Goal: Register for event/course

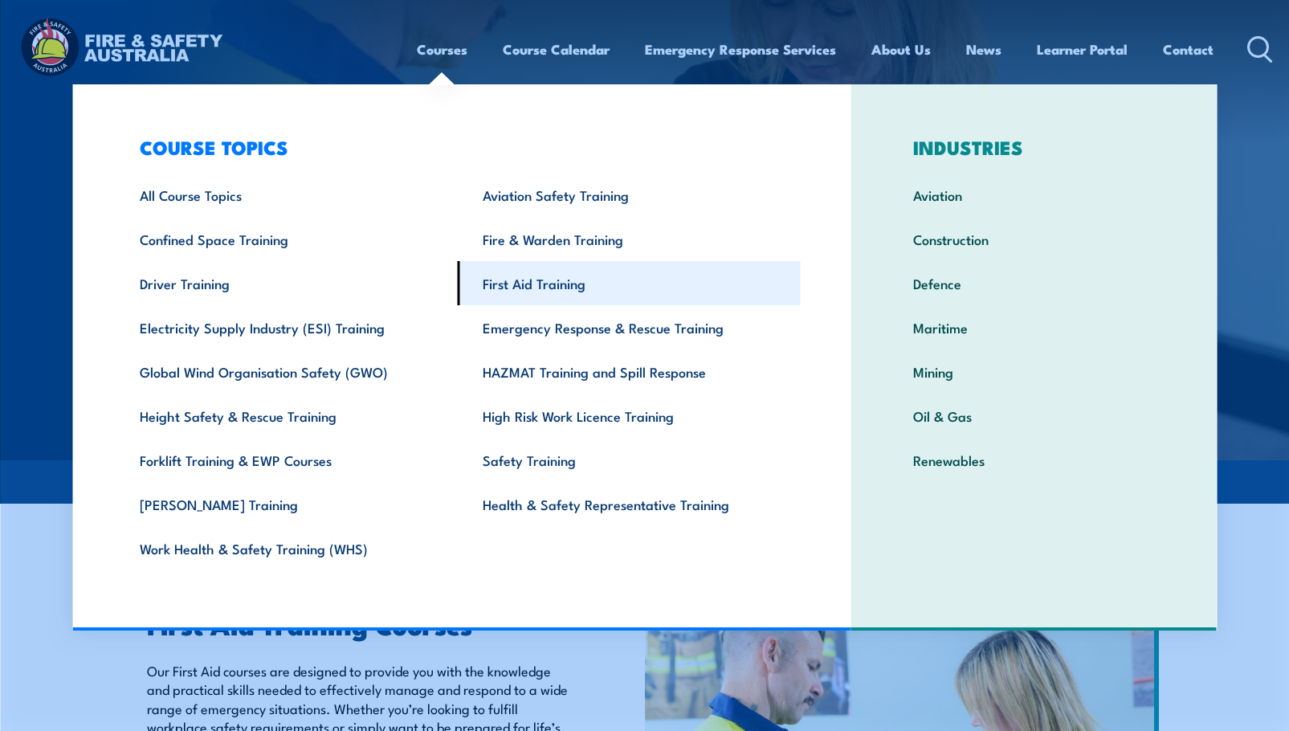
click at [534, 295] on link "First Aid Training" at bounding box center [629, 283] width 343 height 44
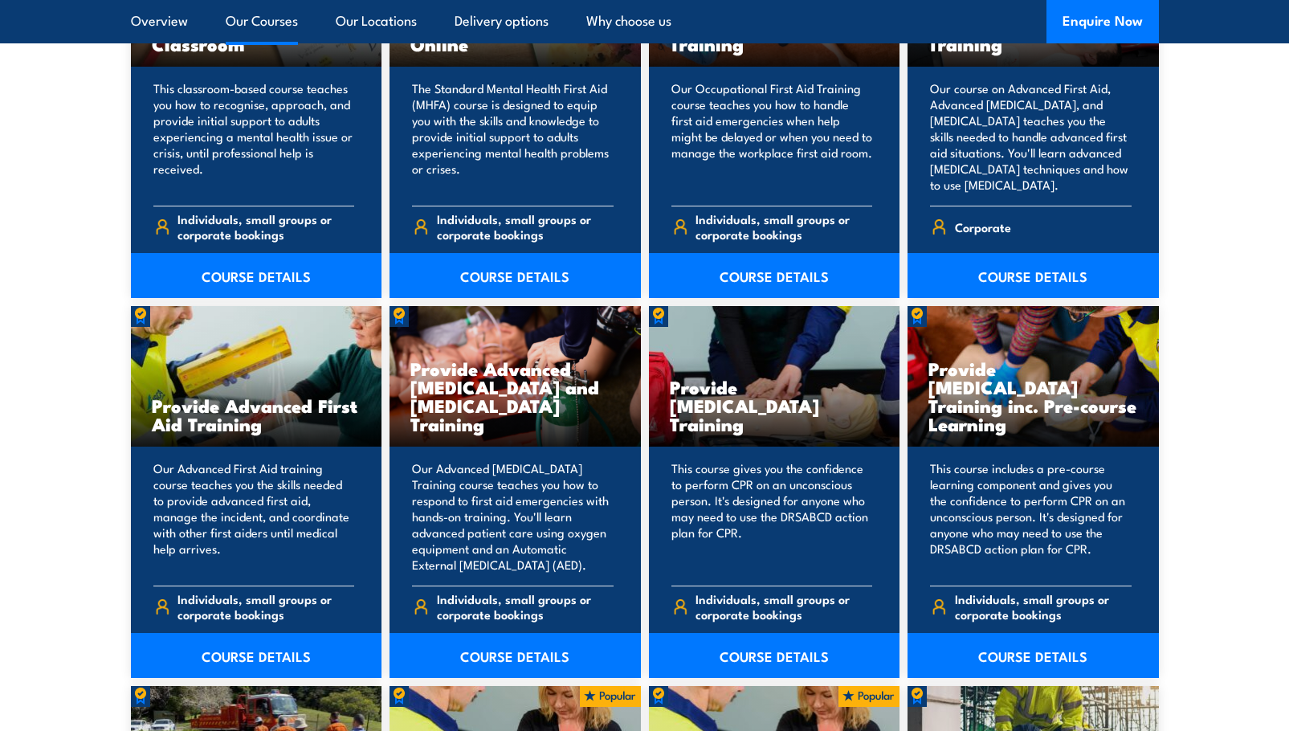
scroll to position [1848, 0]
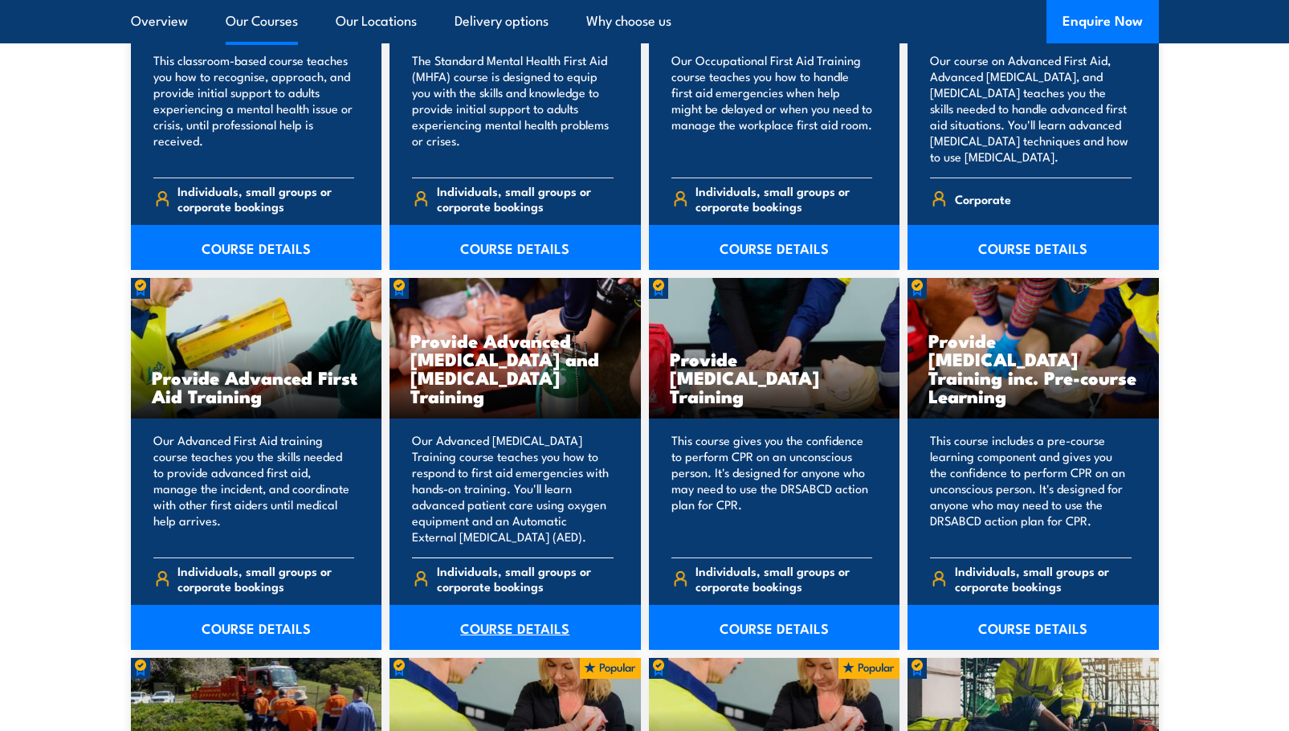
click at [517, 627] on link "COURSE DETAILS" at bounding box center [515, 627] width 251 height 45
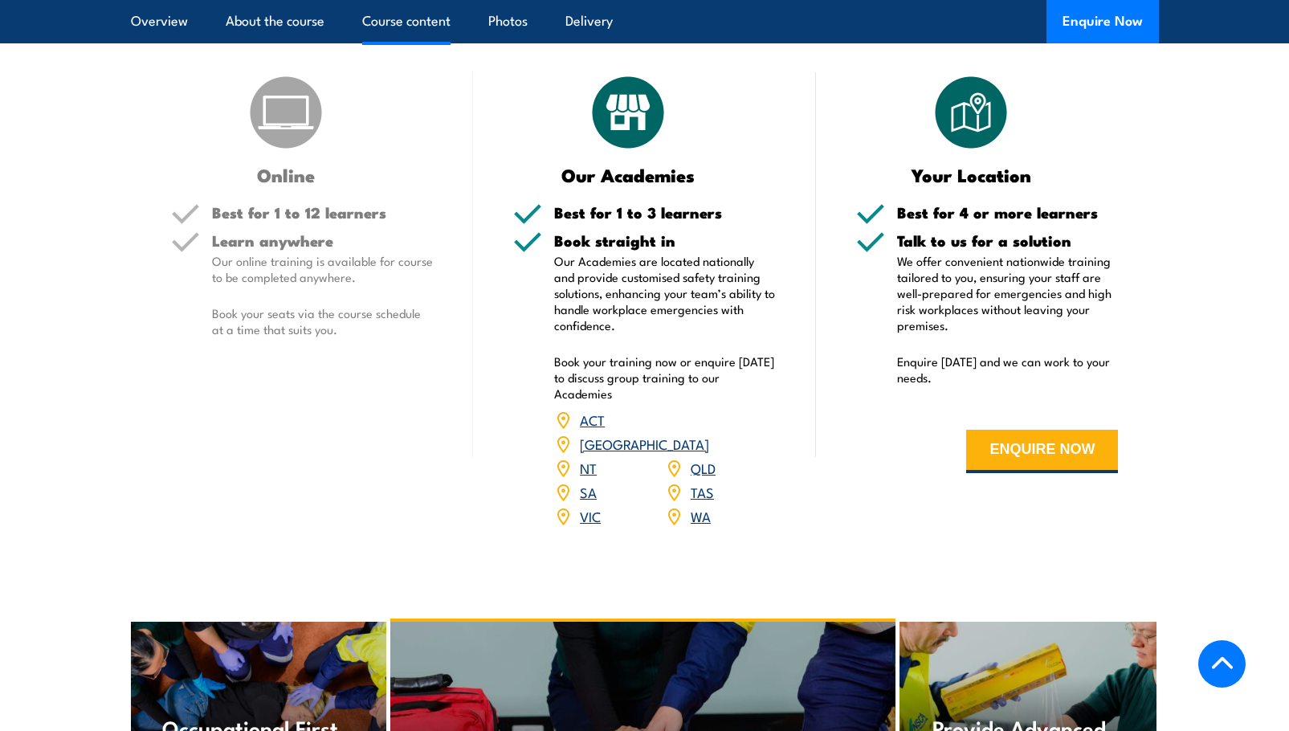
scroll to position [2089, 0]
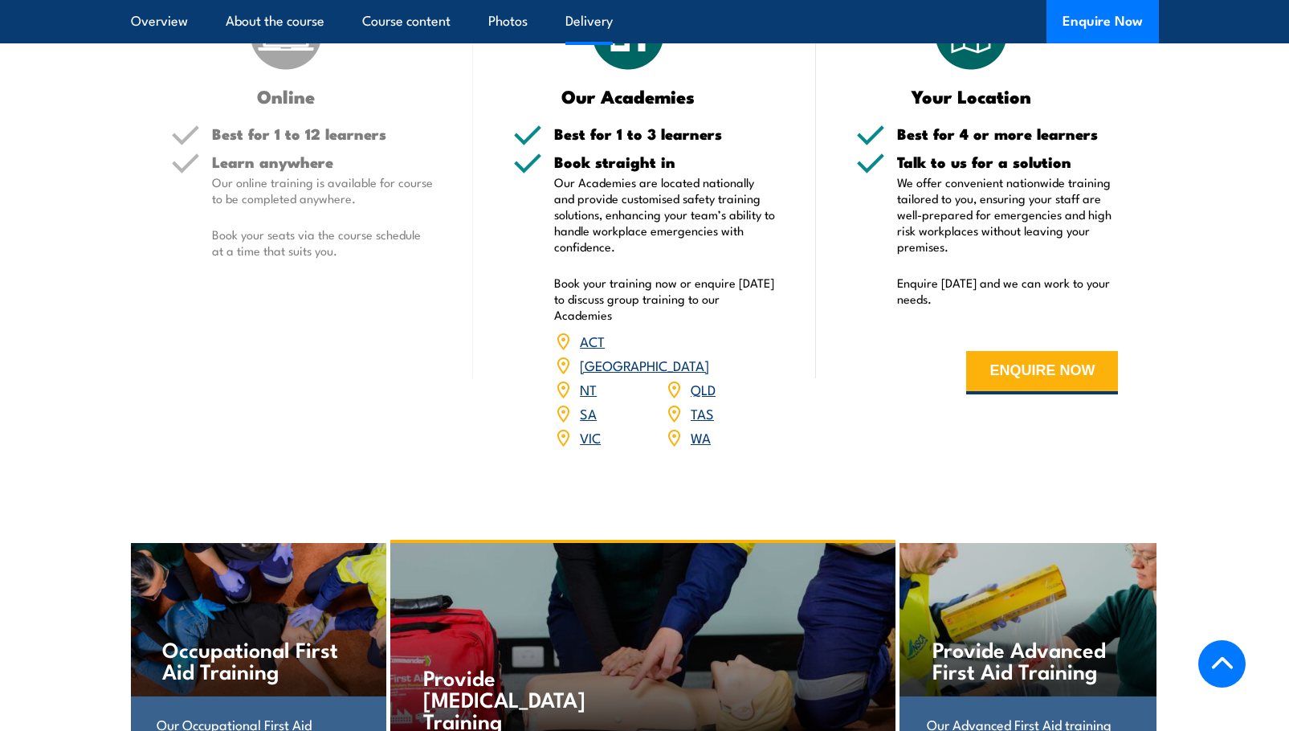
click at [705, 398] on link "QLD" at bounding box center [703, 388] width 25 height 19
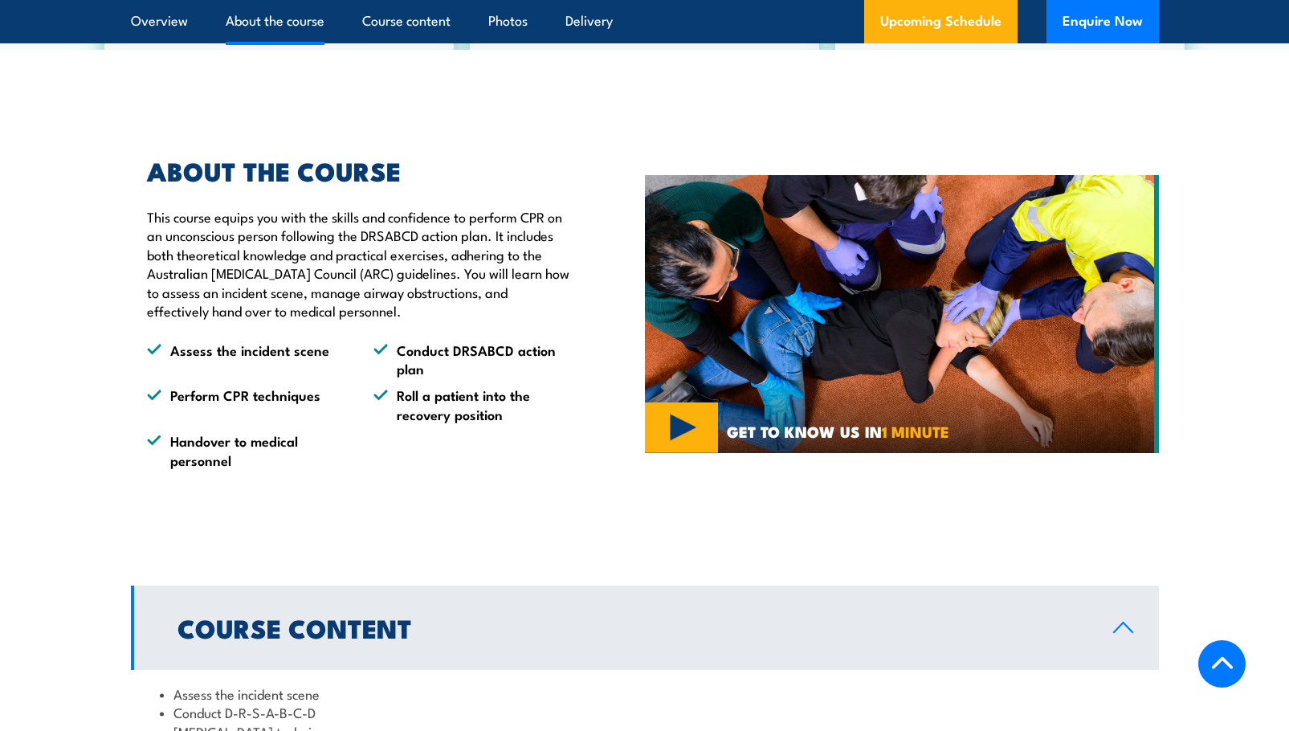
scroll to position [1607, 0]
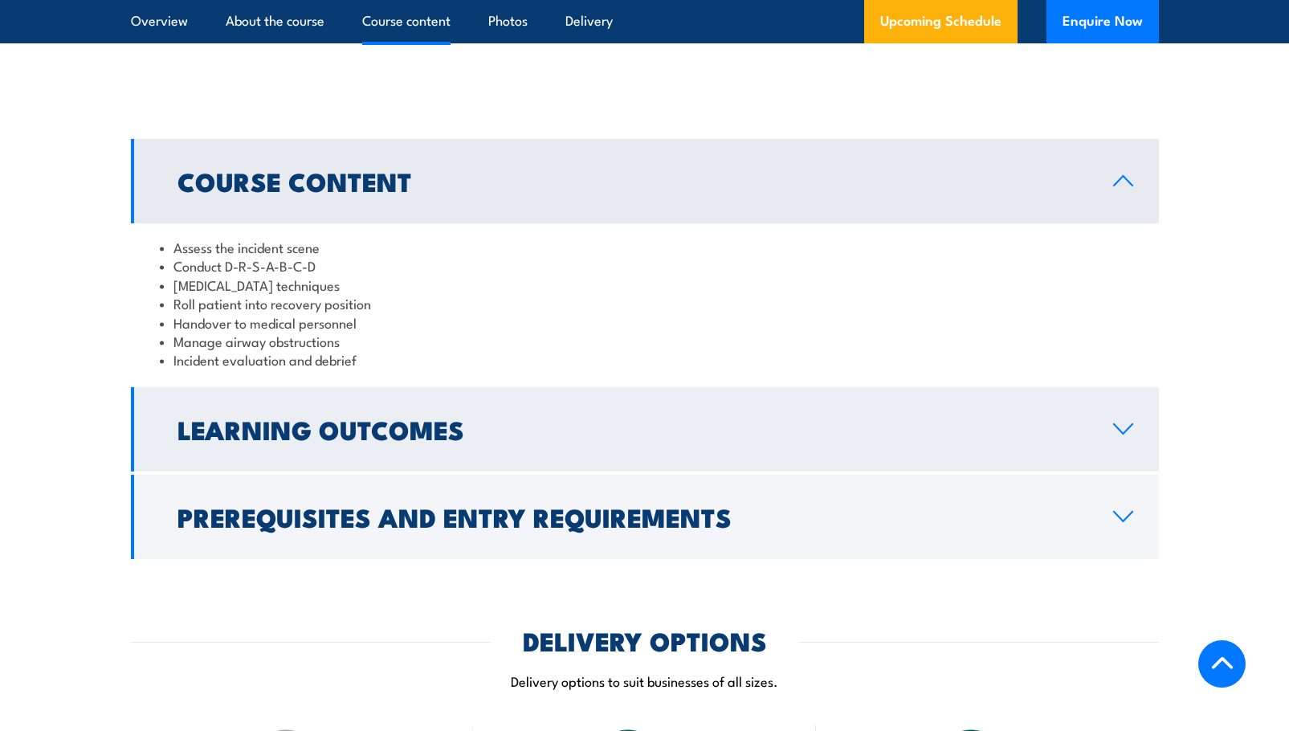
click at [660, 451] on link "Learning Outcomes" at bounding box center [645, 429] width 1028 height 84
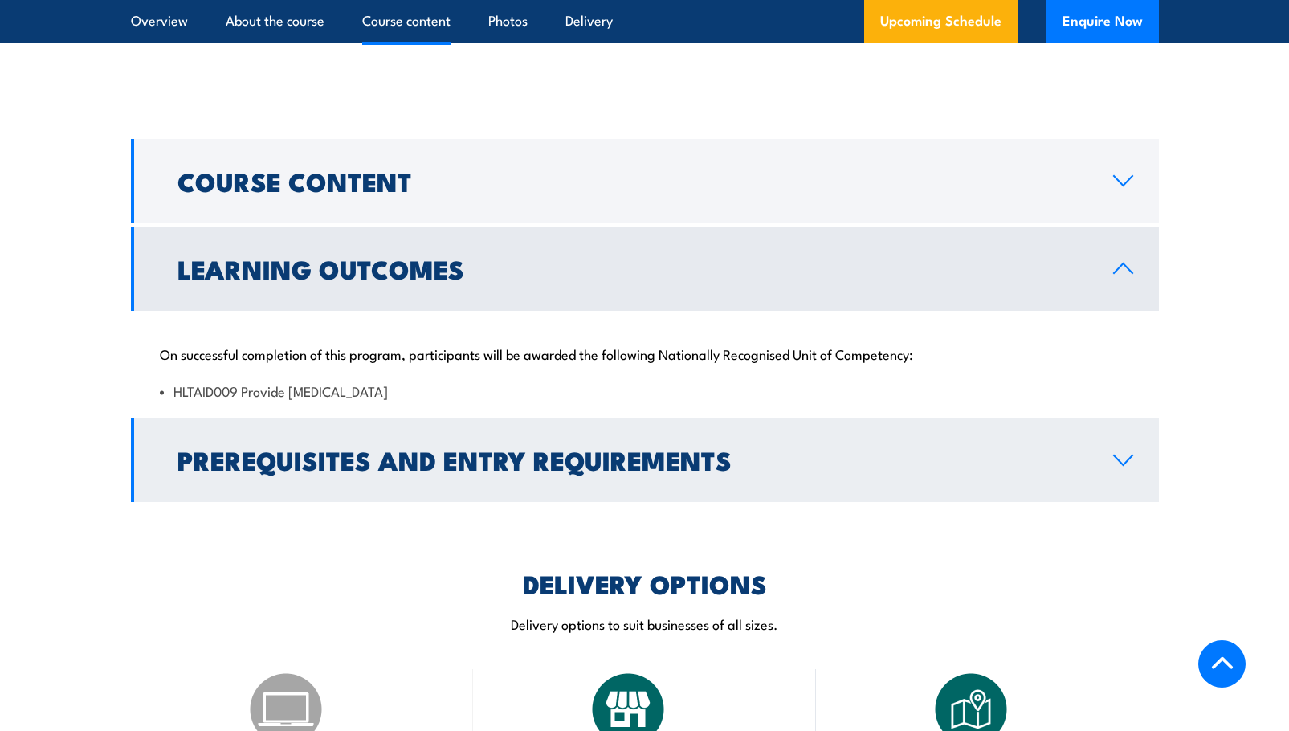
click at [650, 471] on h2 "Prerequisites and Entry Requirements" at bounding box center [633, 459] width 910 height 22
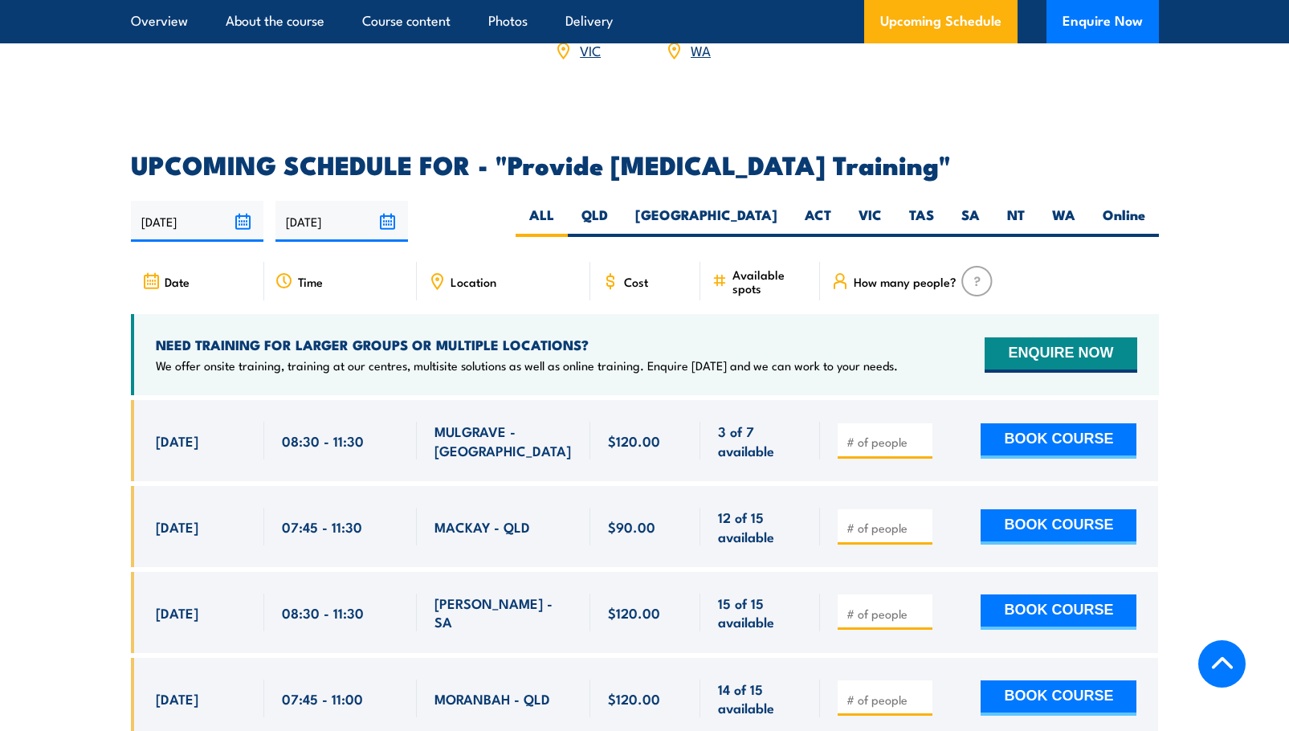
scroll to position [2892, 0]
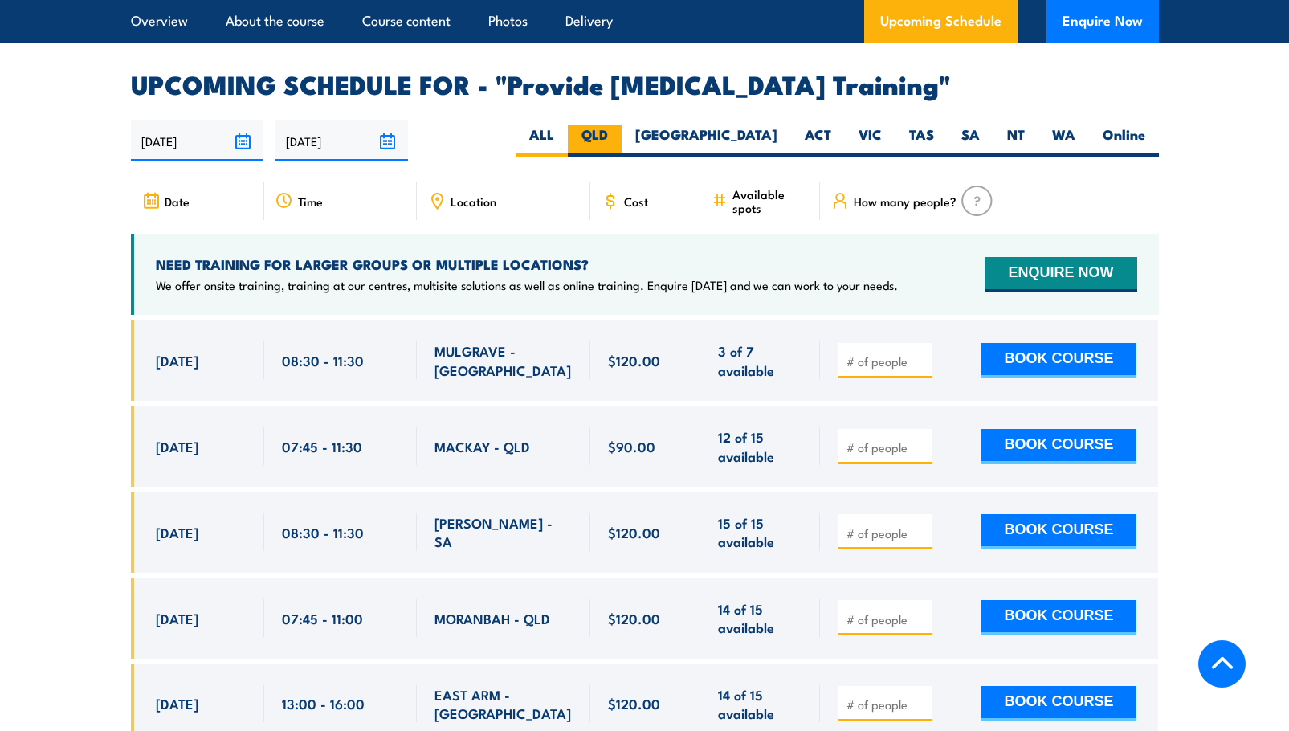
click at [622, 155] on label "QLD" at bounding box center [595, 140] width 54 height 31
click at [619, 136] on input "QLD" at bounding box center [613, 130] width 10 height 10
radio input "true"
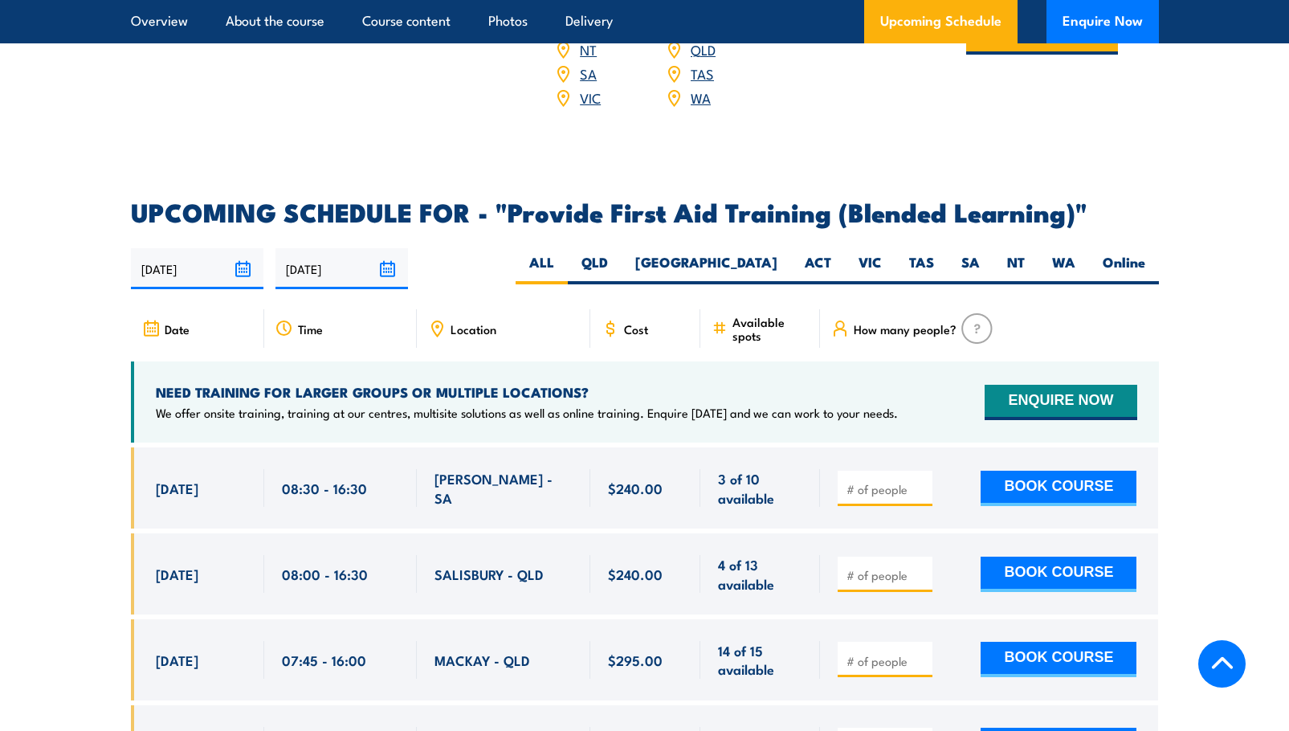
scroll to position [2972, 0]
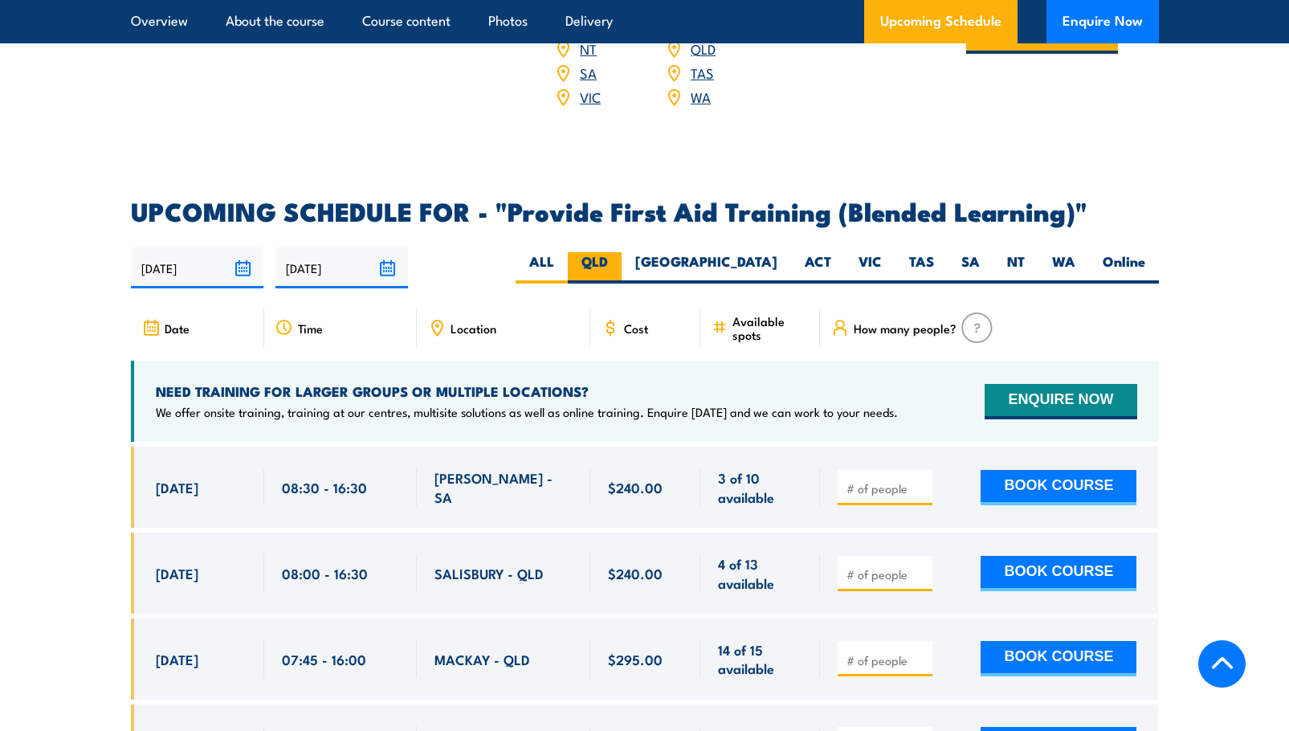
click at [622, 272] on label "QLD" at bounding box center [595, 267] width 54 height 31
click at [619, 263] on input "QLD" at bounding box center [613, 257] width 10 height 10
radio input "true"
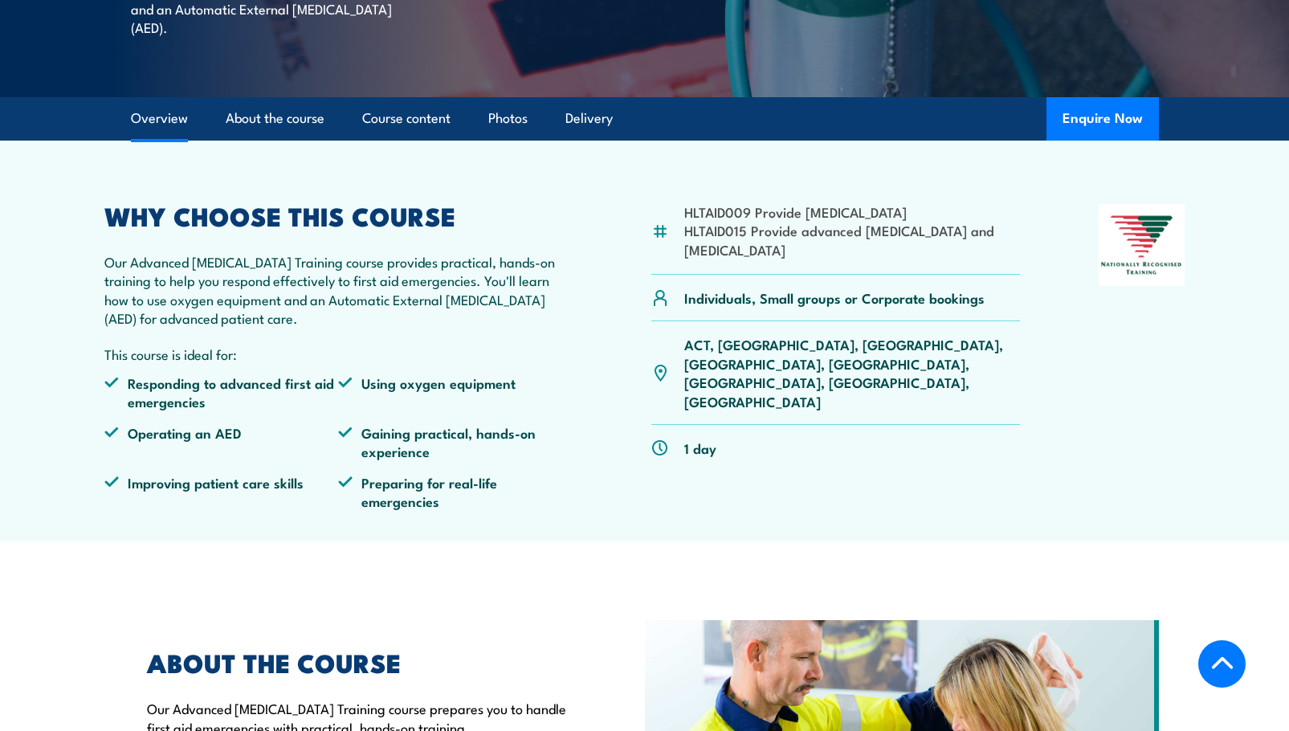
scroll to position [402, 0]
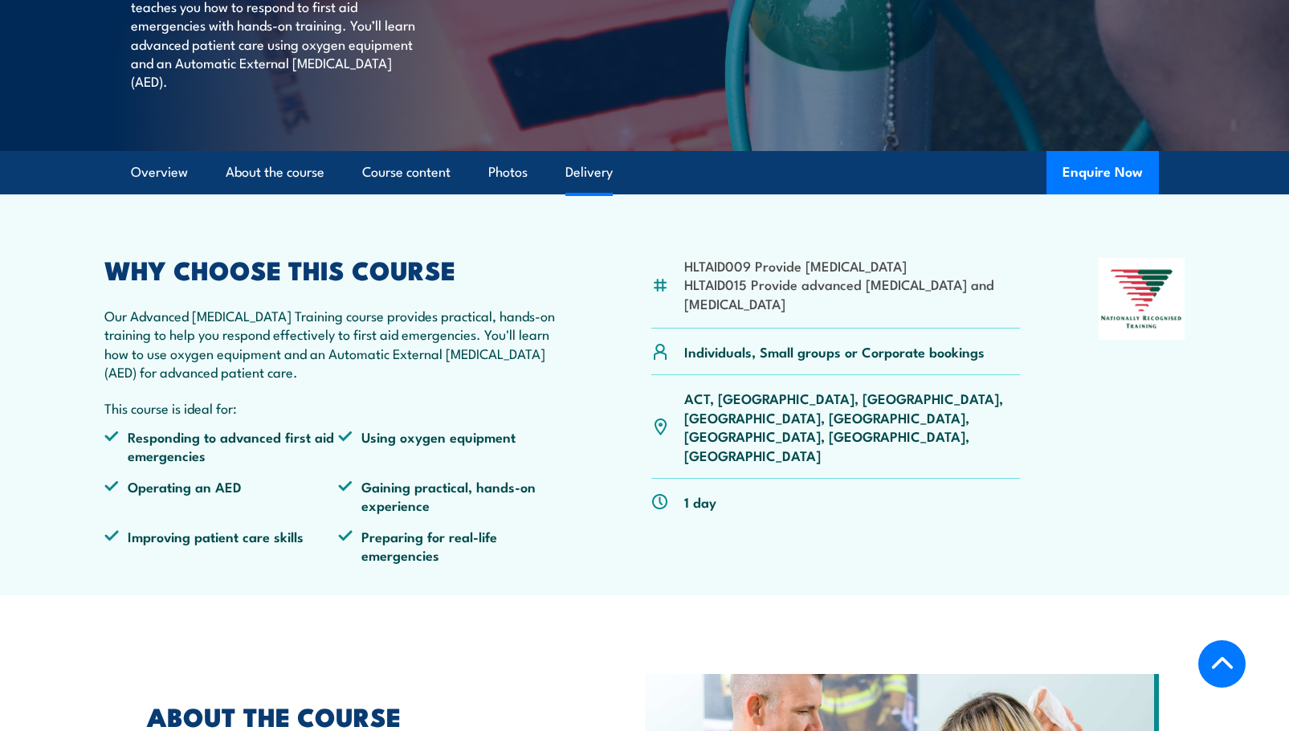
click at [587, 187] on link "Delivery" at bounding box center [589, 172] width 47 height 43
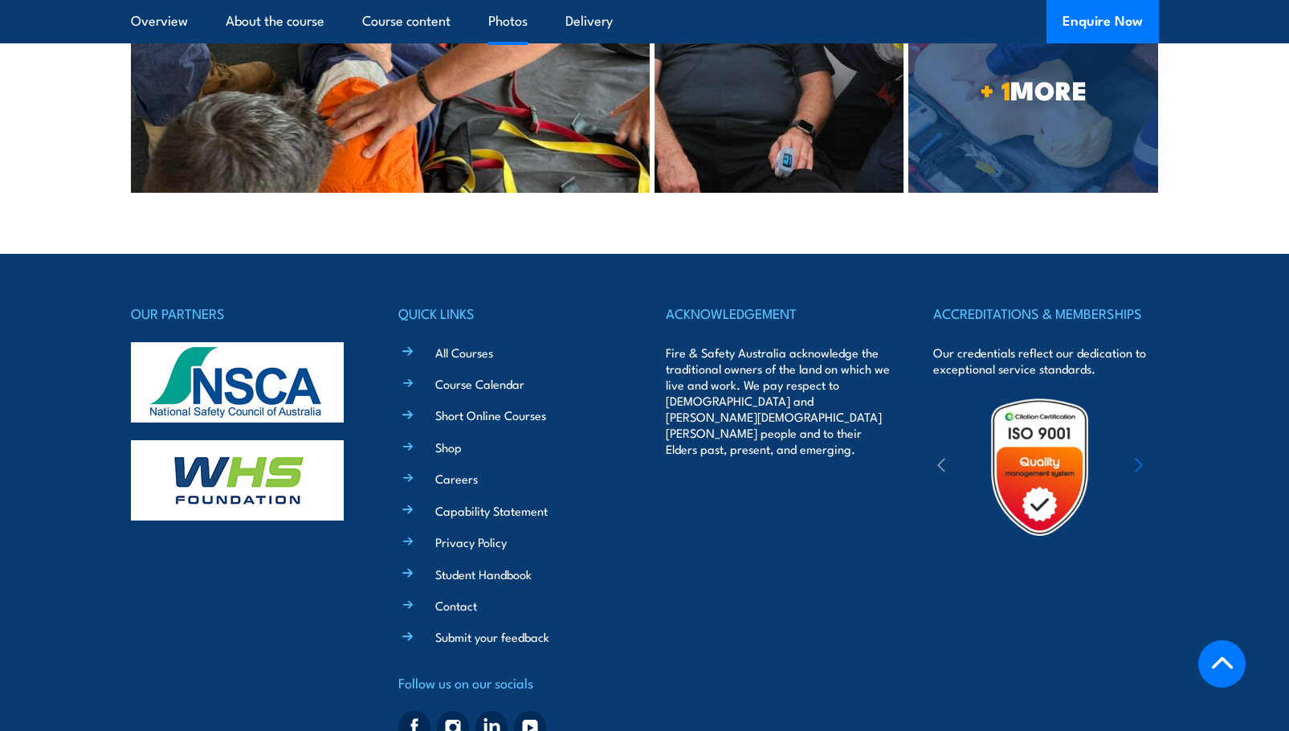
scroll to position [3530, 0]
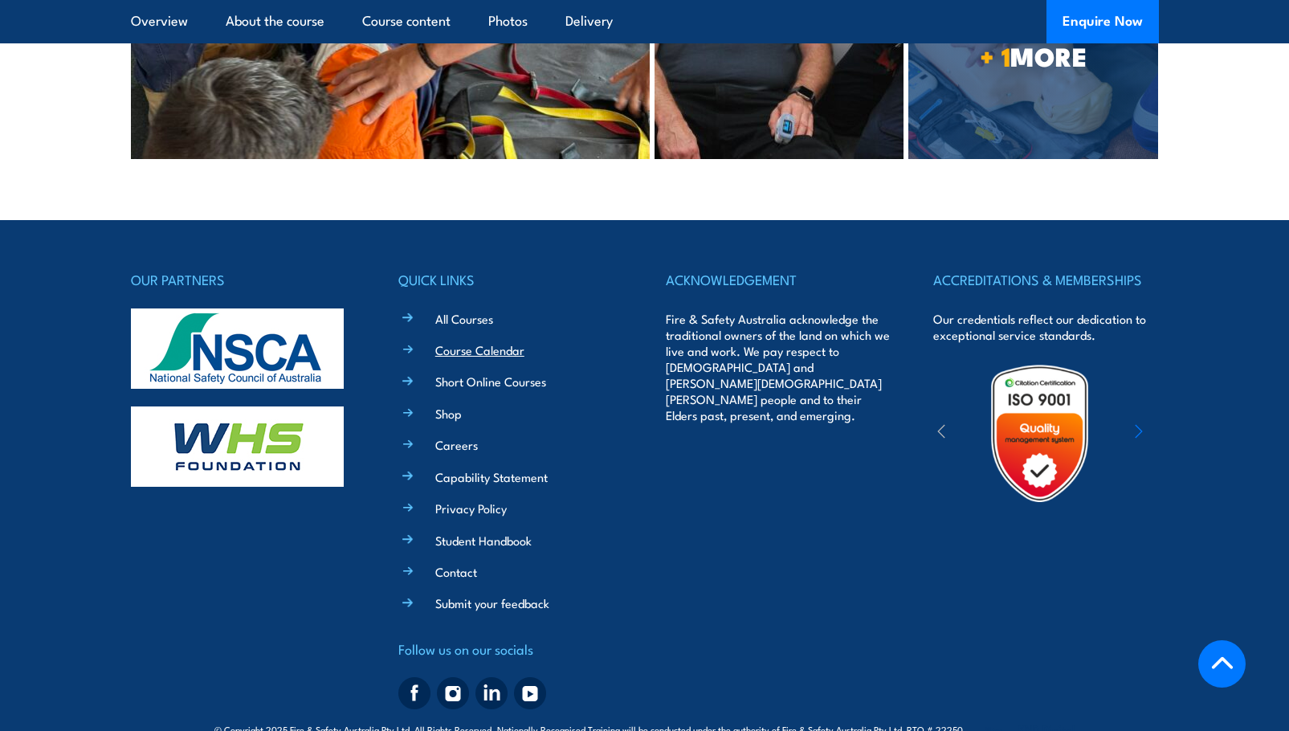
click at [504, 358] on link "Course Calendar" at bounding box center [479, 349] width 89 height 17
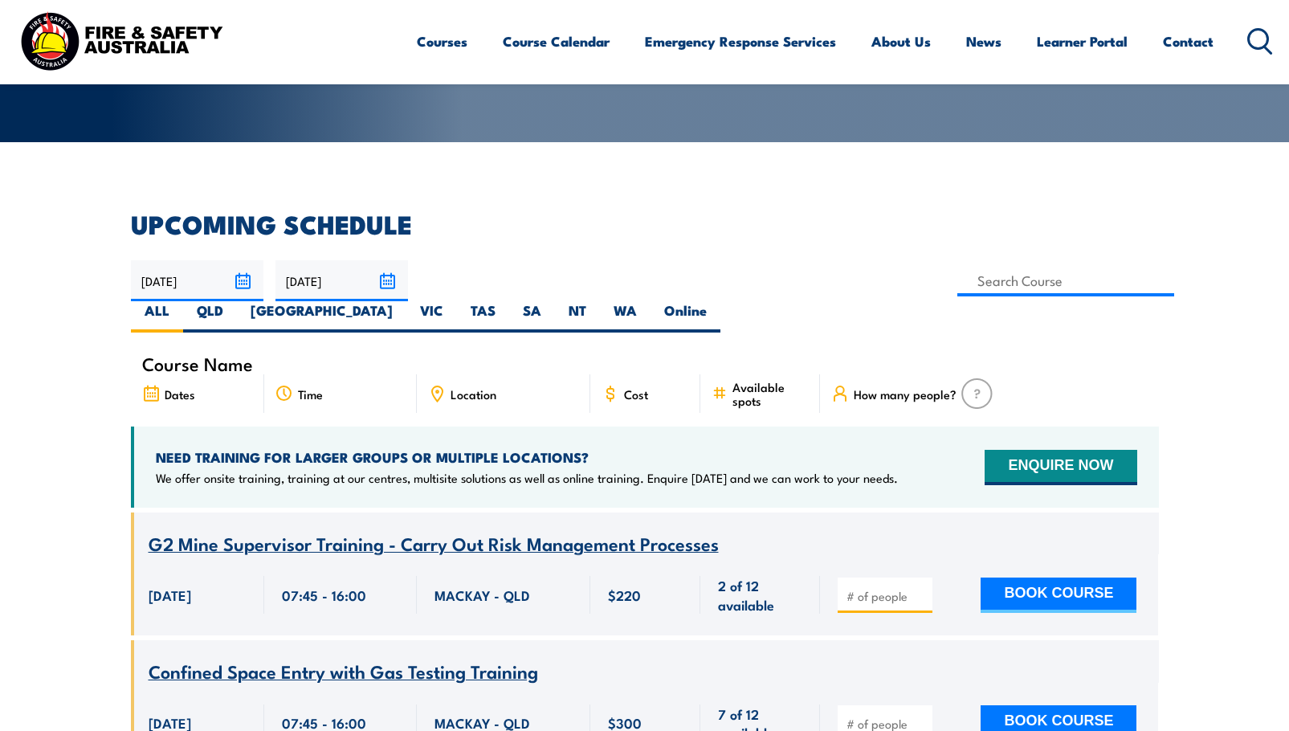
scroll to position [321, 0]
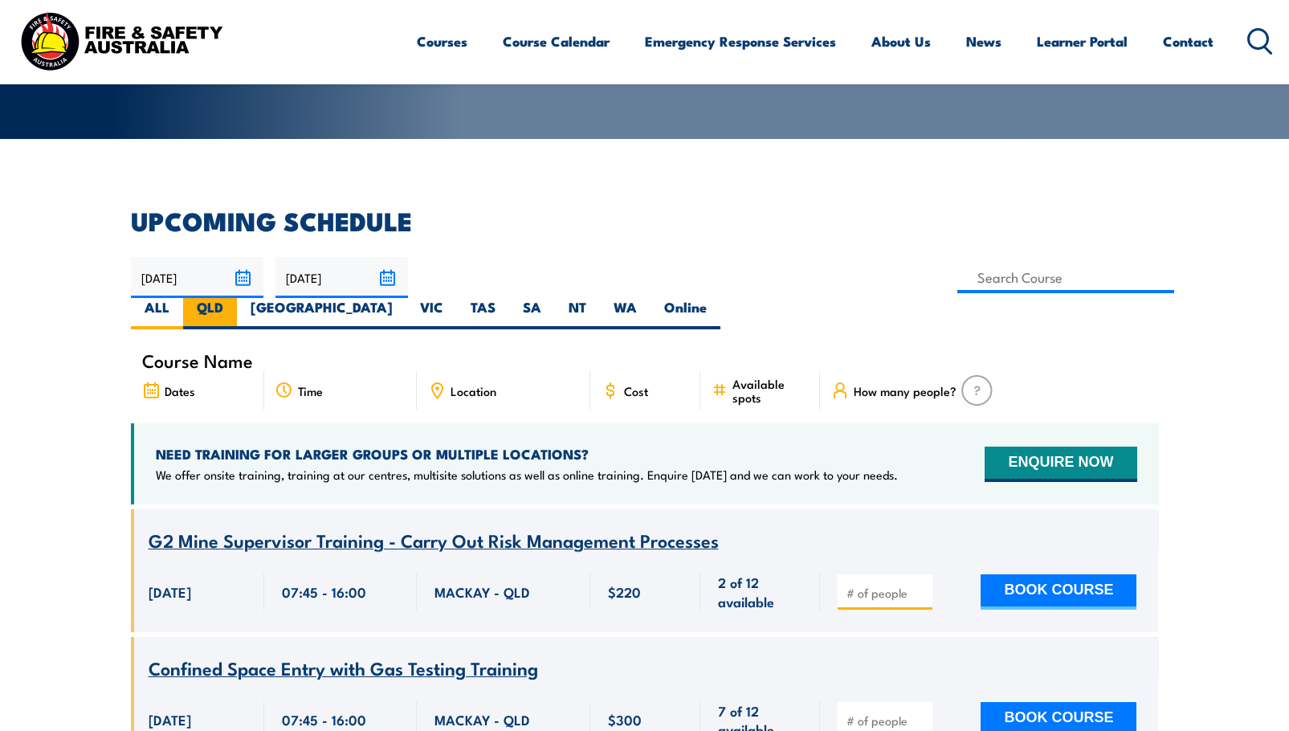
click at [237, 298] on label "QLD" at bounding box center [210, 313] width 54 height 31
click at [234, 298] on input "QLD" at bounding box center [228, 303] width 10 height 10
radio input "true"
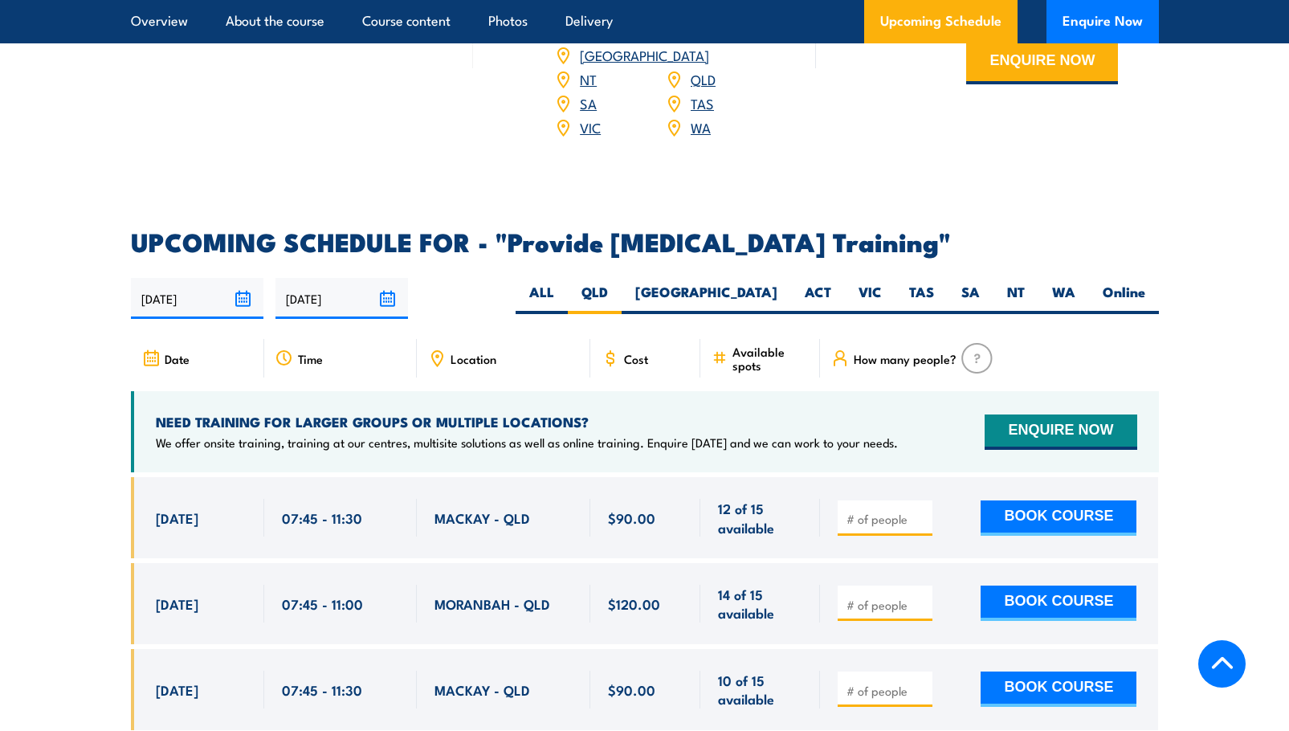
scroll to position [2649, 0]
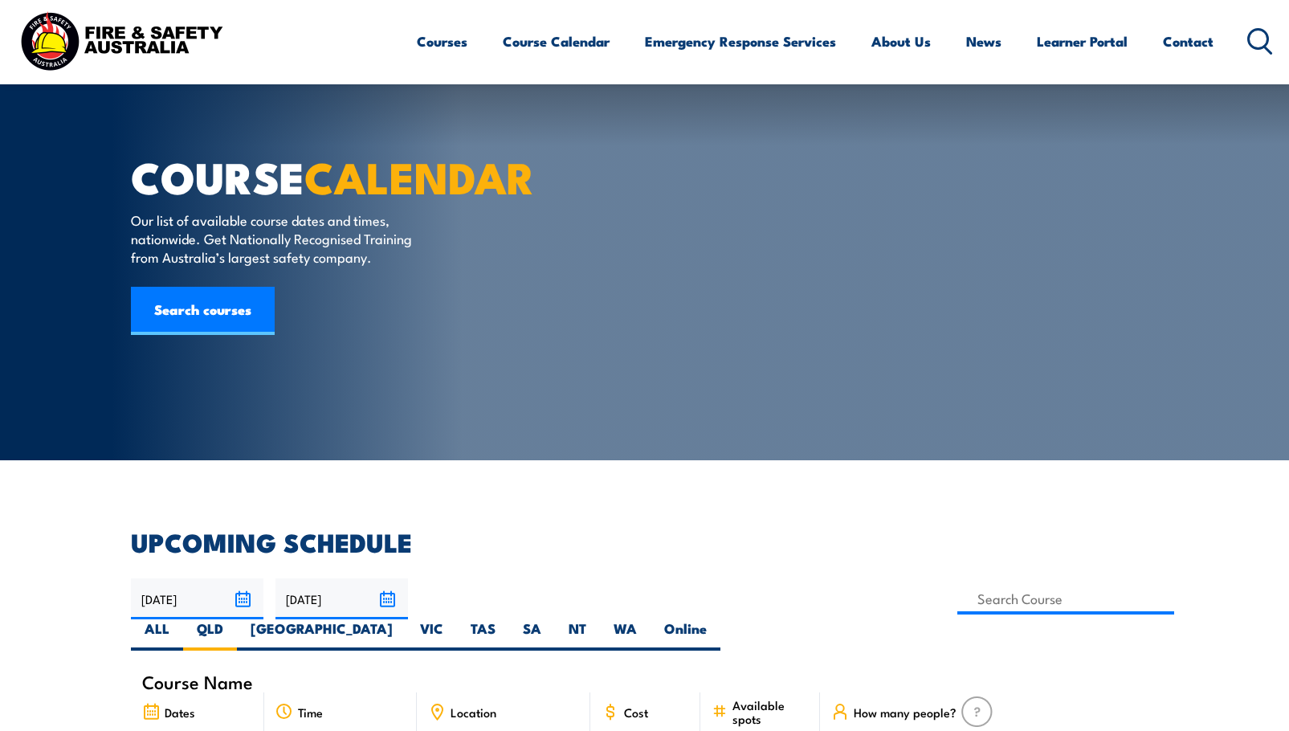
scroll to position [482, 0]
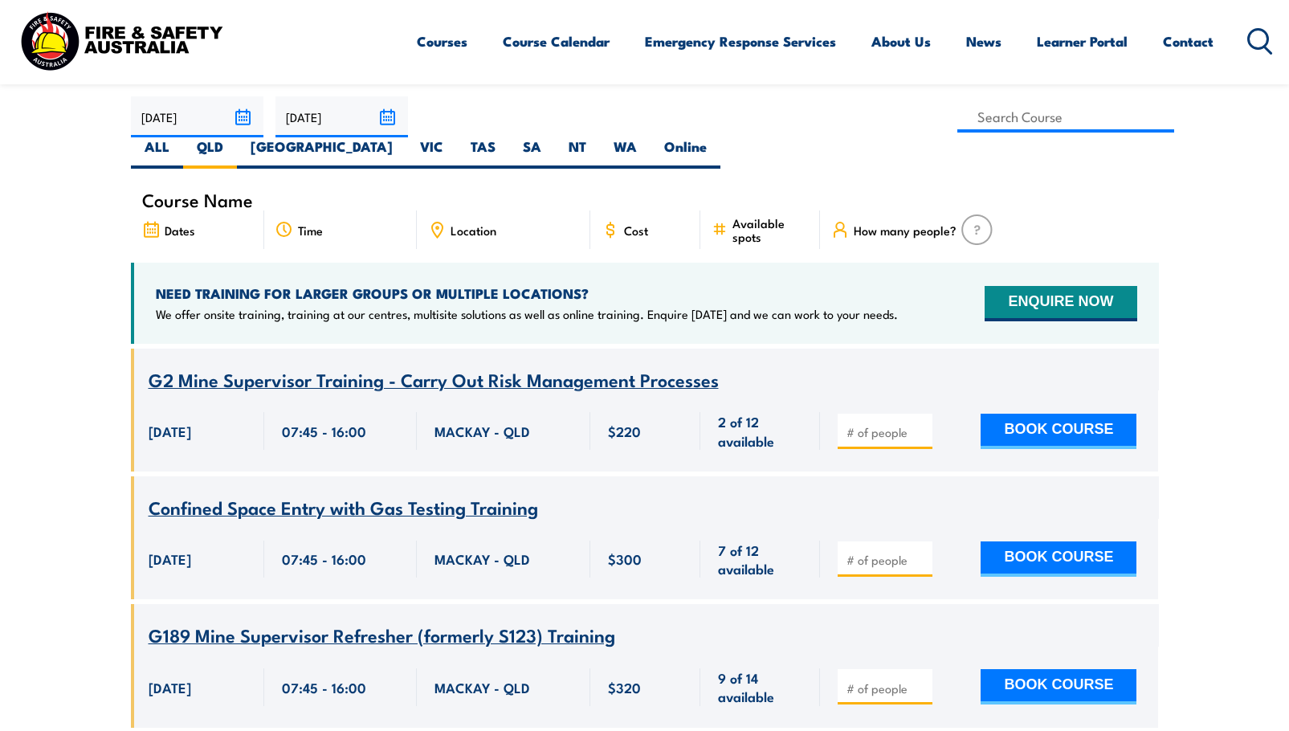
click at [446, 210] on div "Location" at bounding box center [504, 229] width 174 height 39
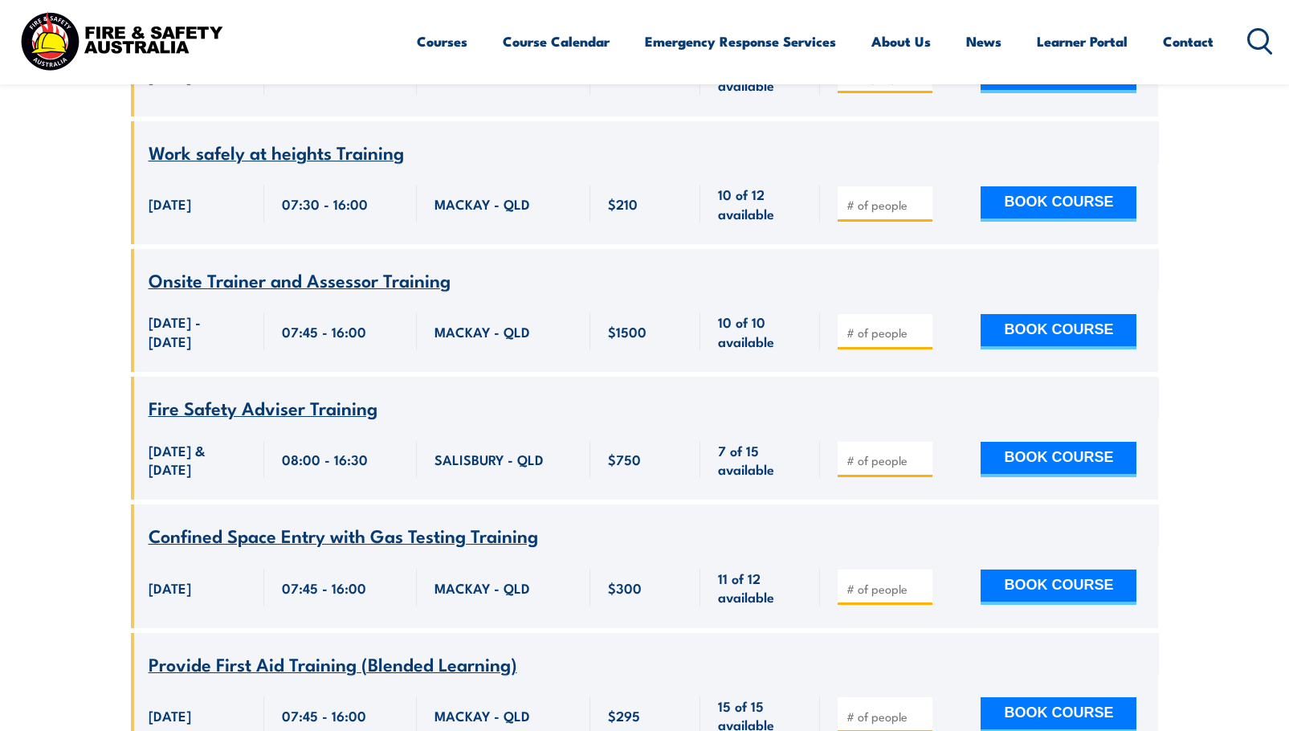
scroll to position [7150, 0]
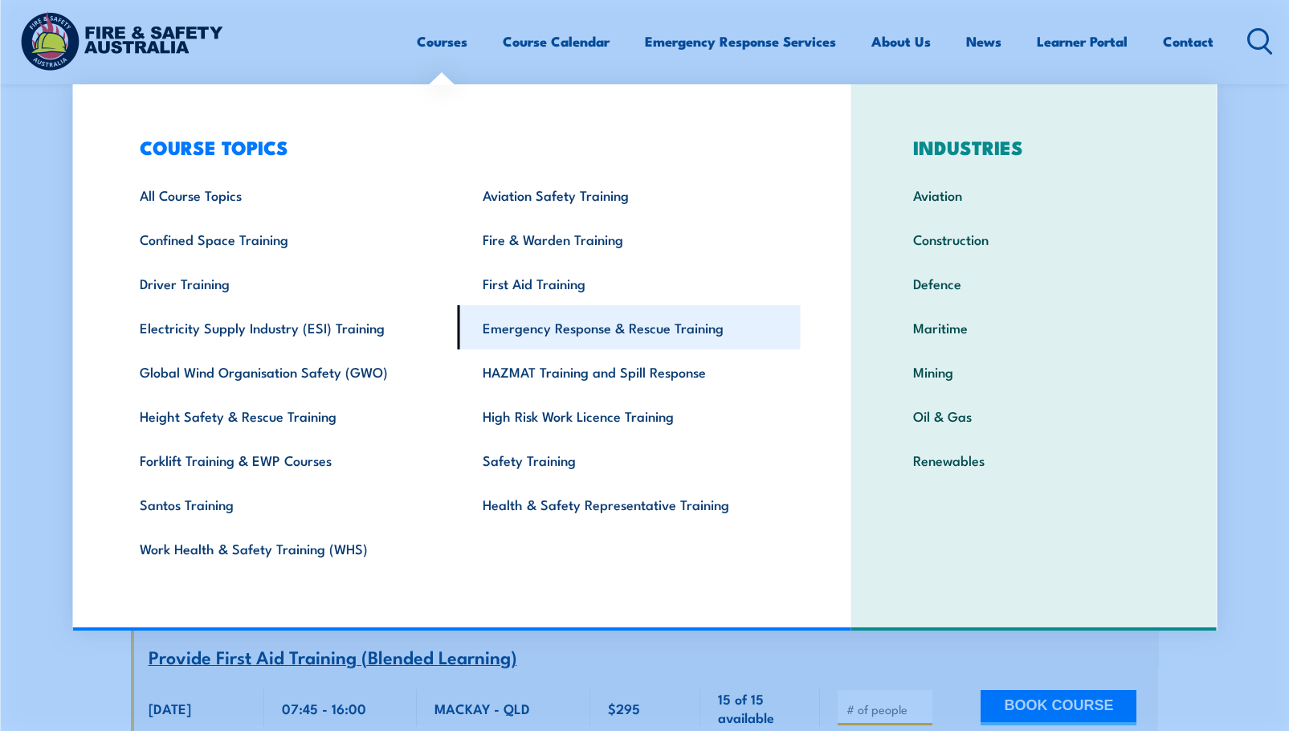
click at [529, 322] on link "Emergency Response & Rescue Training" at bounding box center [629, 327] width 343 height 44
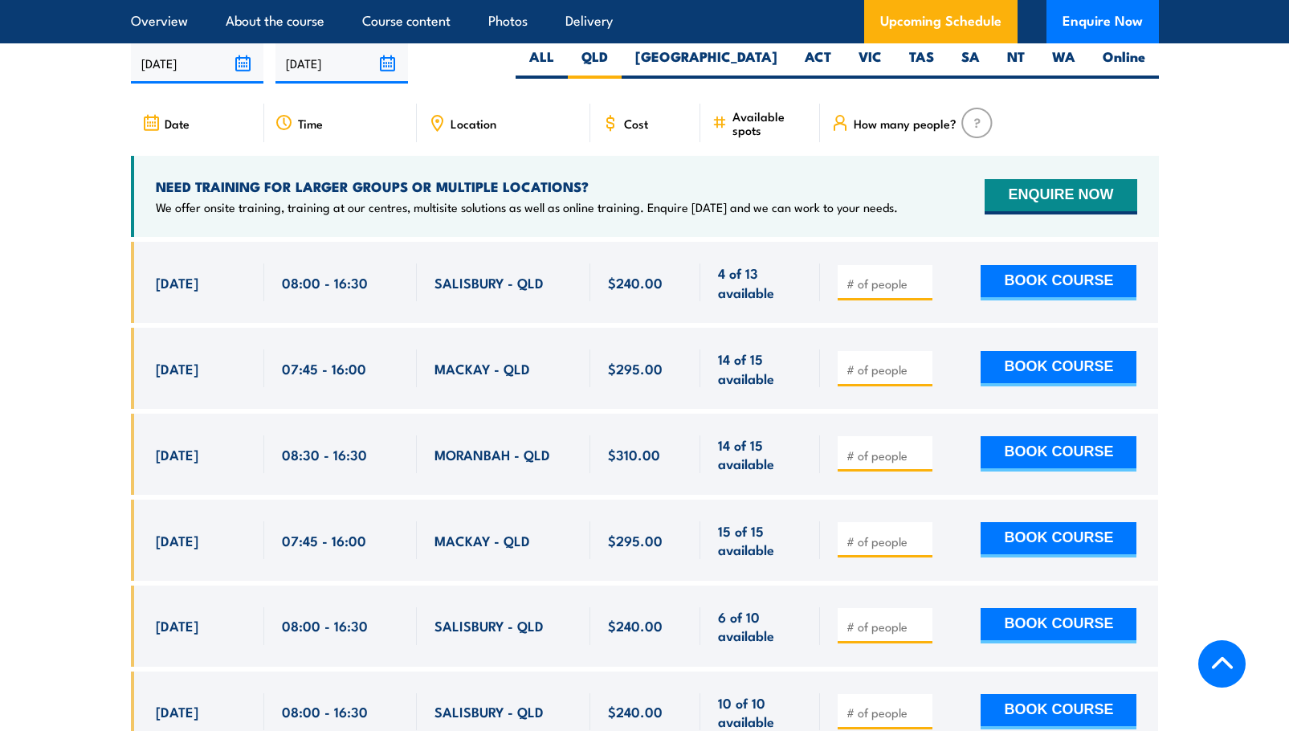
scroll to position [3184, 0]
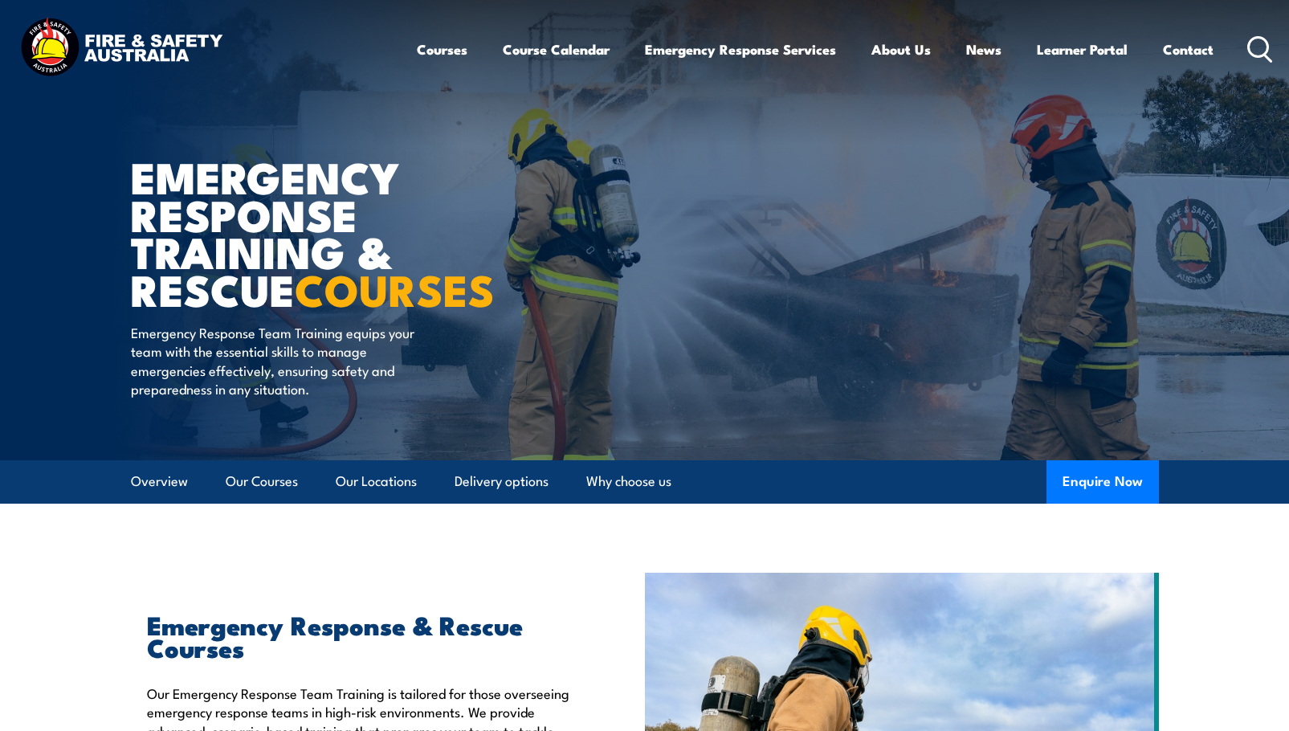
click at [1254, 38] on circle at bounding box center [1258, 46] width 19 height 19
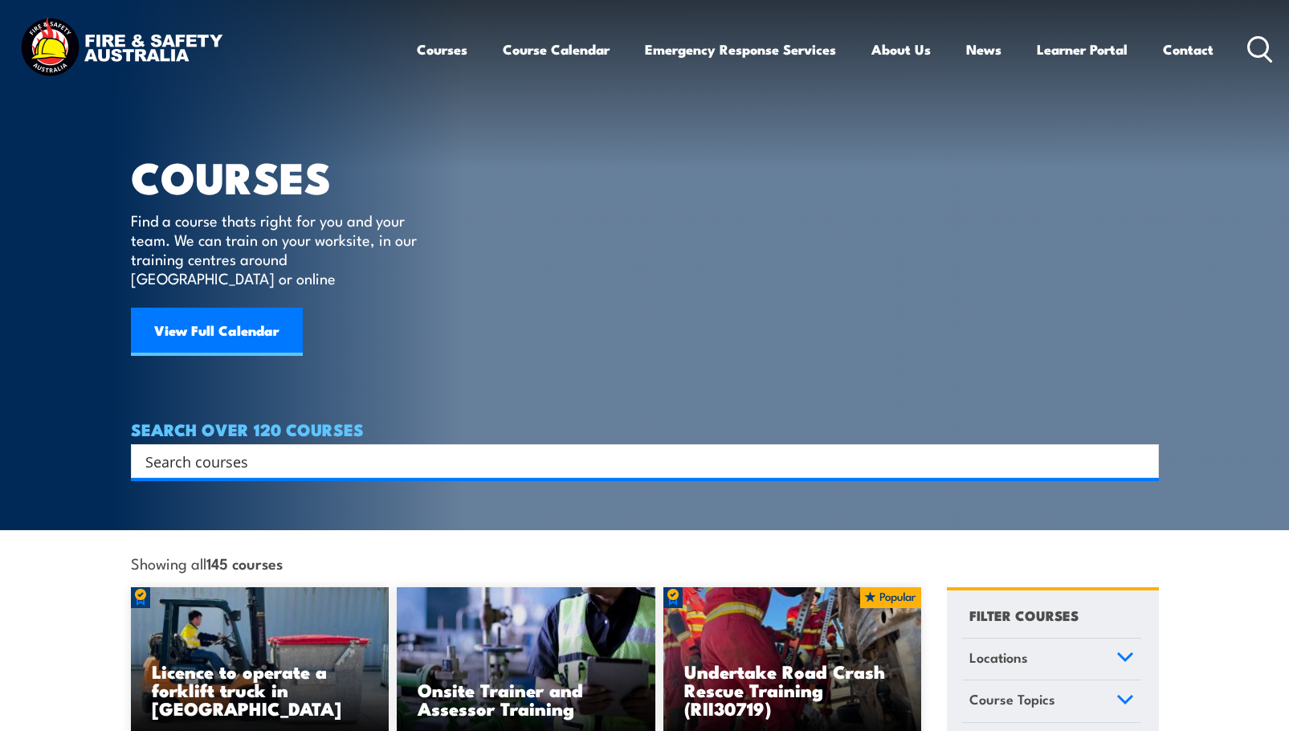
click at [308, 444] on div "Search" at bounding box center [645, 461] width 1028 height 34
click at [227, 449] on input "Search input" at bounding box center [634, 461] width 978 height 24
type input "Low Voltage Rescue"
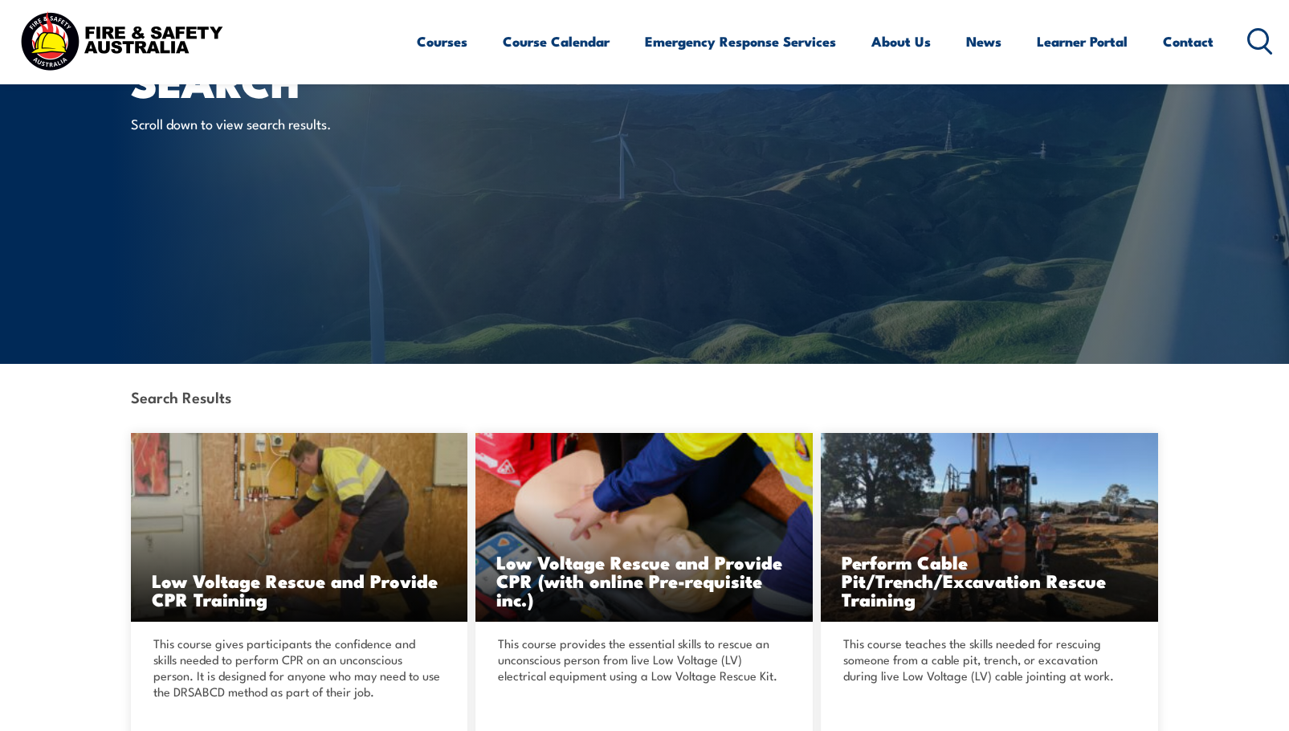
scroll to position [241, 0]
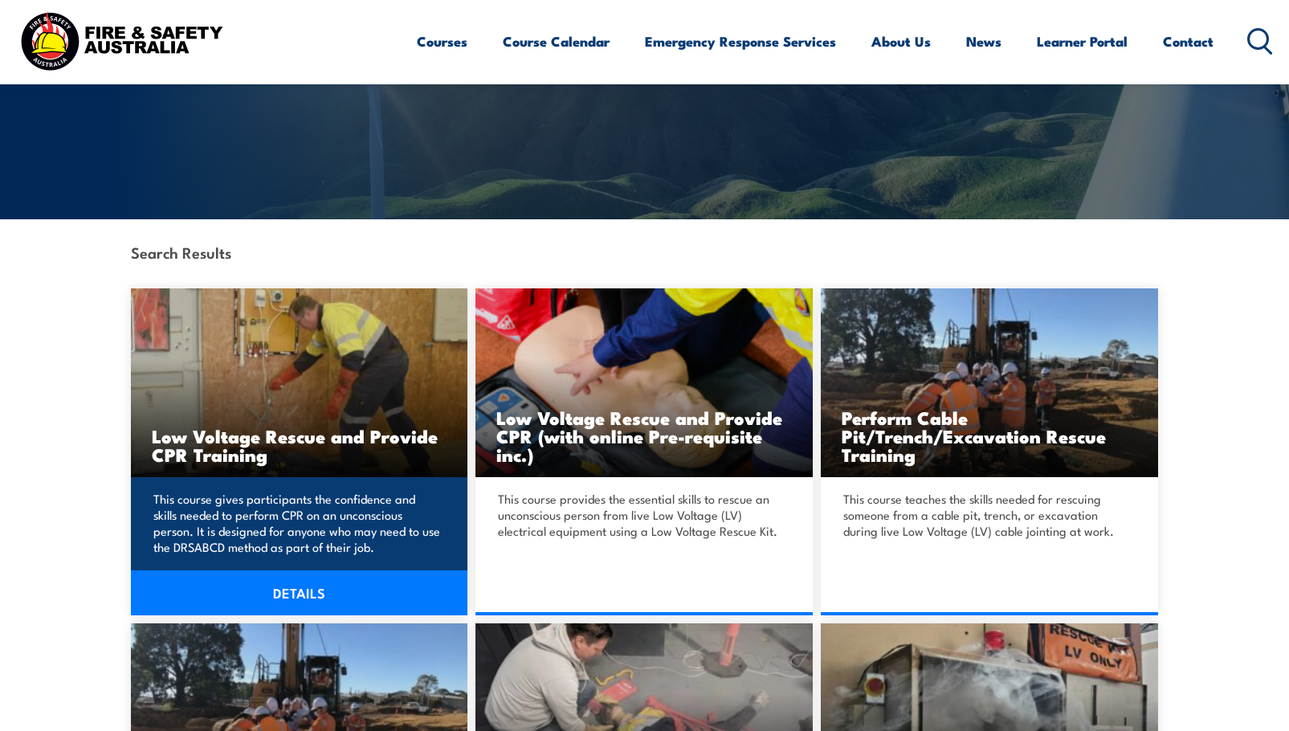
click at [296, 585] on link "DETAILS" at bounding box center [299, 592] width 337 height 45
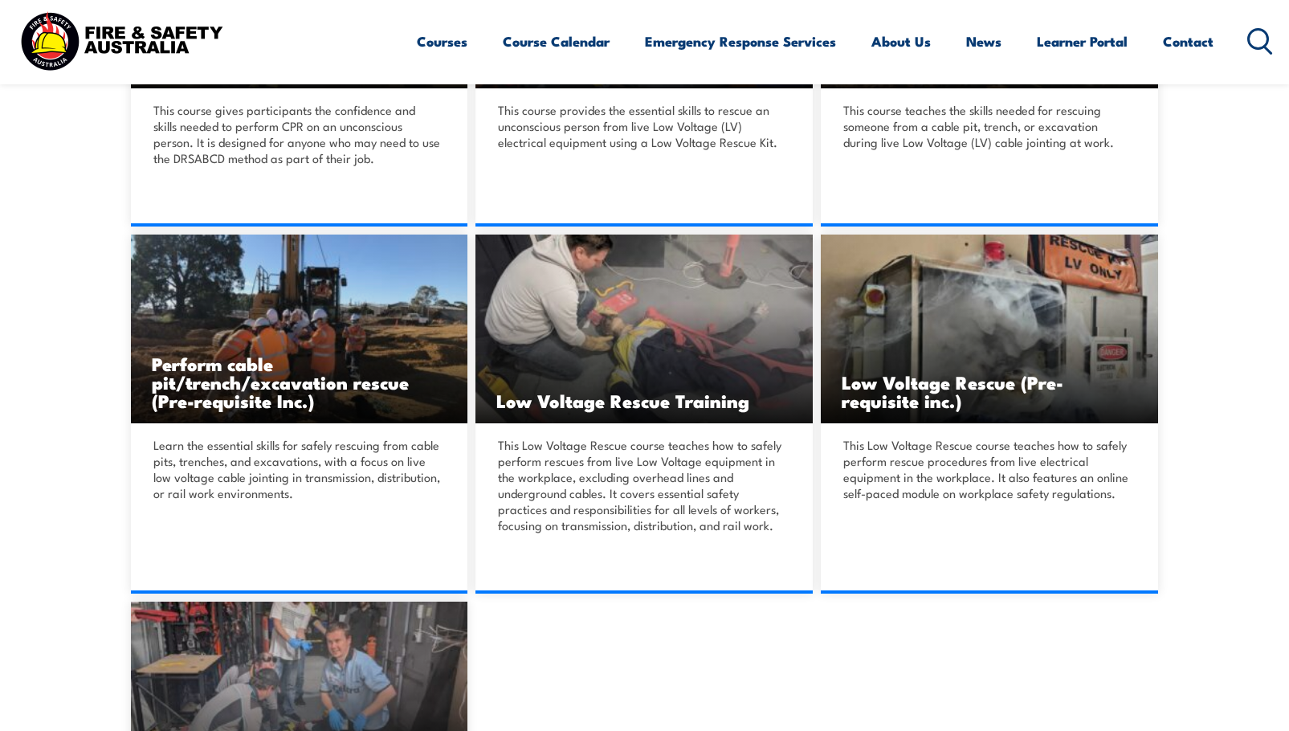
scroll to position [643, 0]
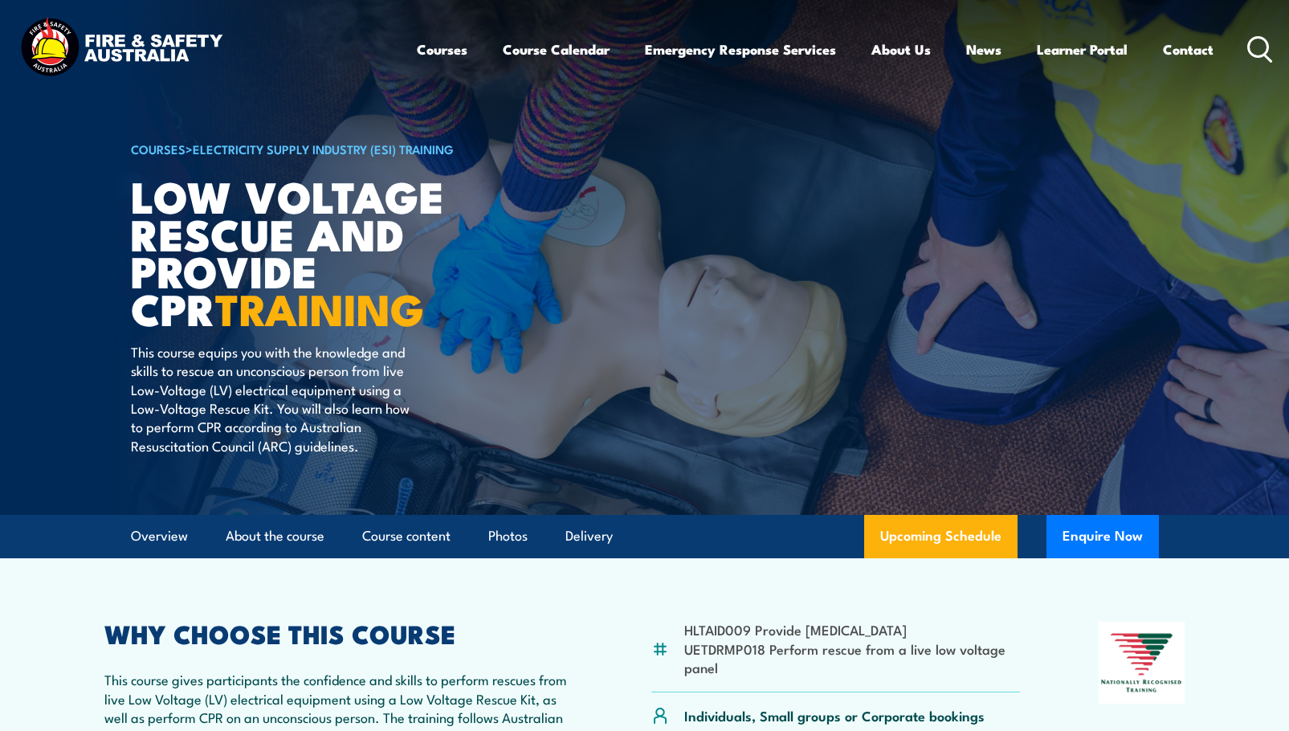
drag, startPoint x: 0, startPoint y: 0, endPoint x: 504, endPoint y: 610, distance: 791.4
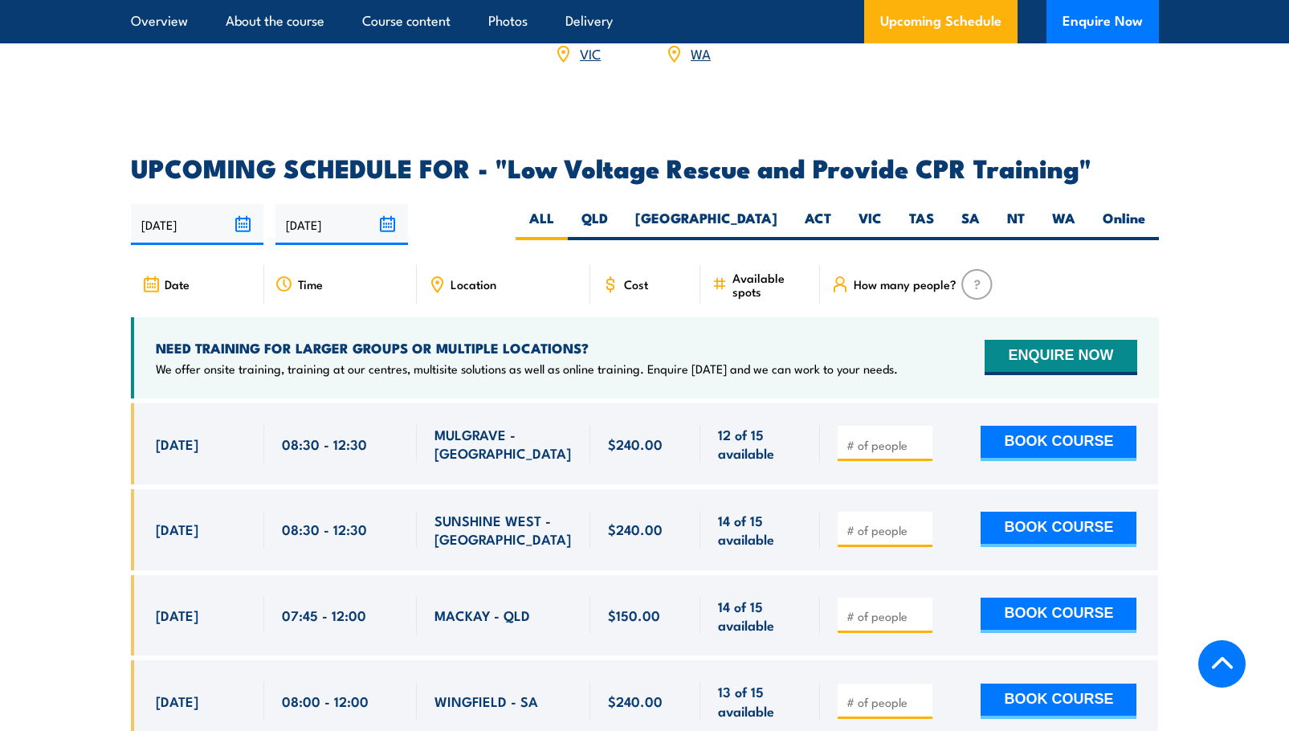
scroll to position [2571, 0]
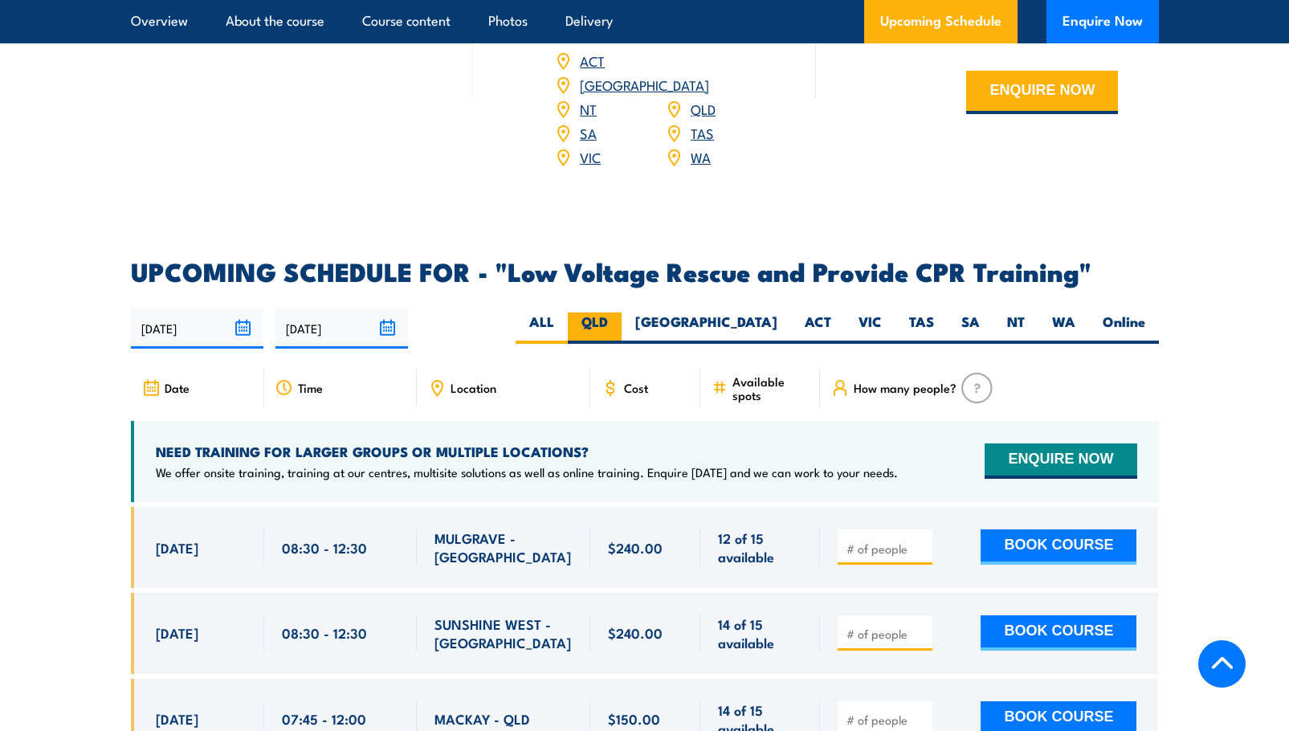
click at [622, 312] on label "QLD" at bounding box center [595, 327] width 54 height 31
click at [619, 312] on input "QLD" at bounding box center [613, 317] width 10 height 10
radio input "true"
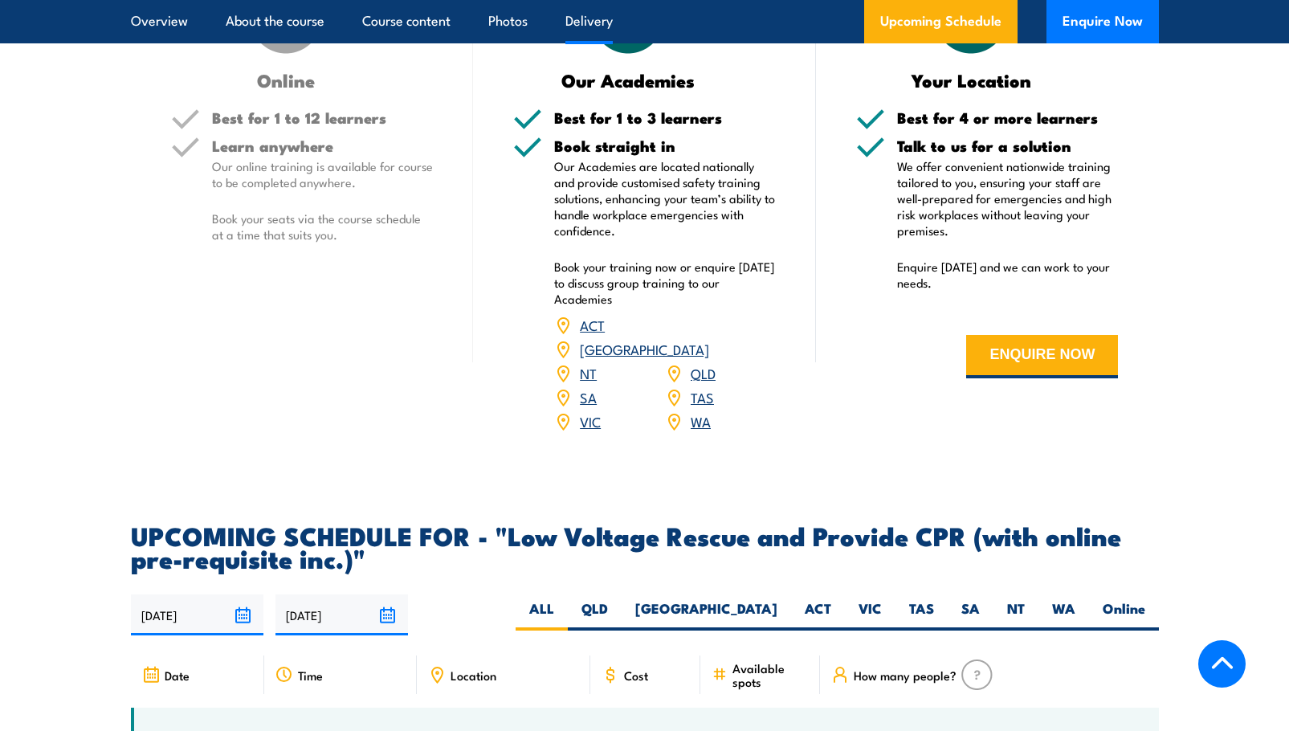
scroll to position [1928, 0]
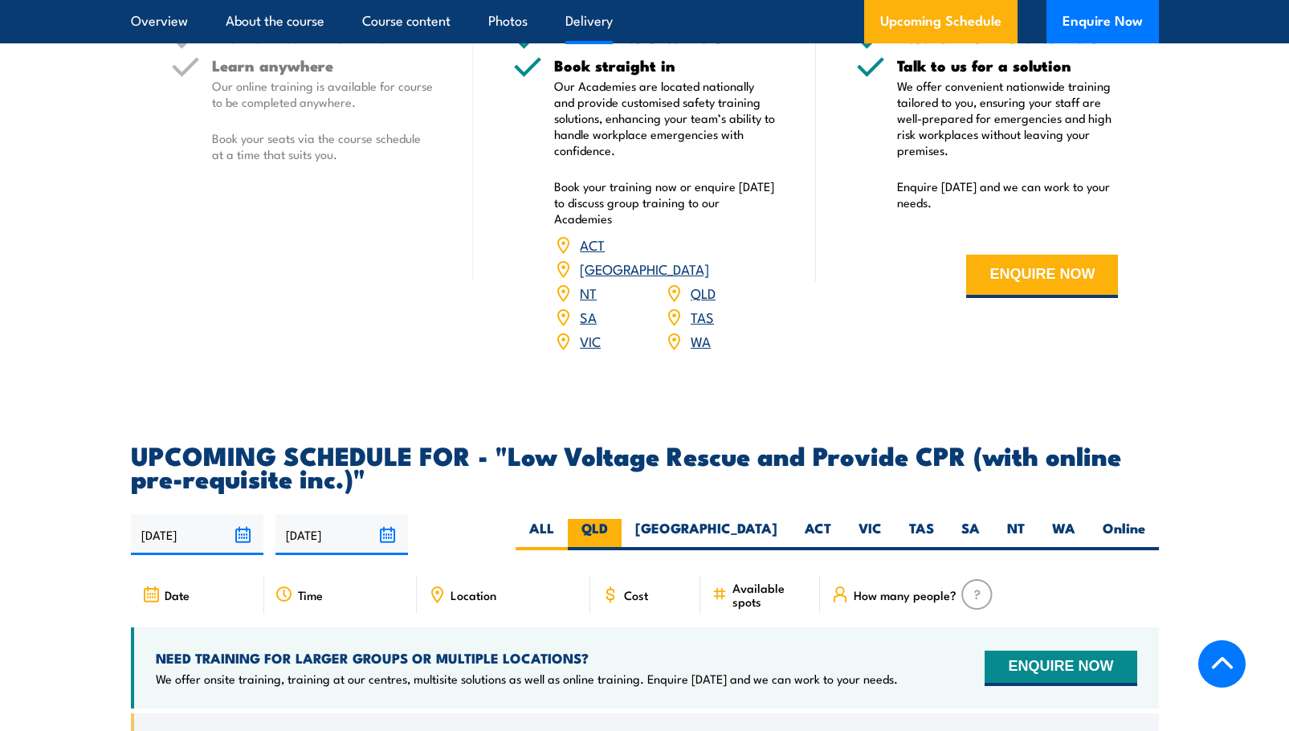
click at [622, 519] on label "QLD" at bounding box center [595, 534] width 54 height 31
click at [619, 519] on input "QLD" at bounding box center [613, 524] width 10 height 10
radio input "true"
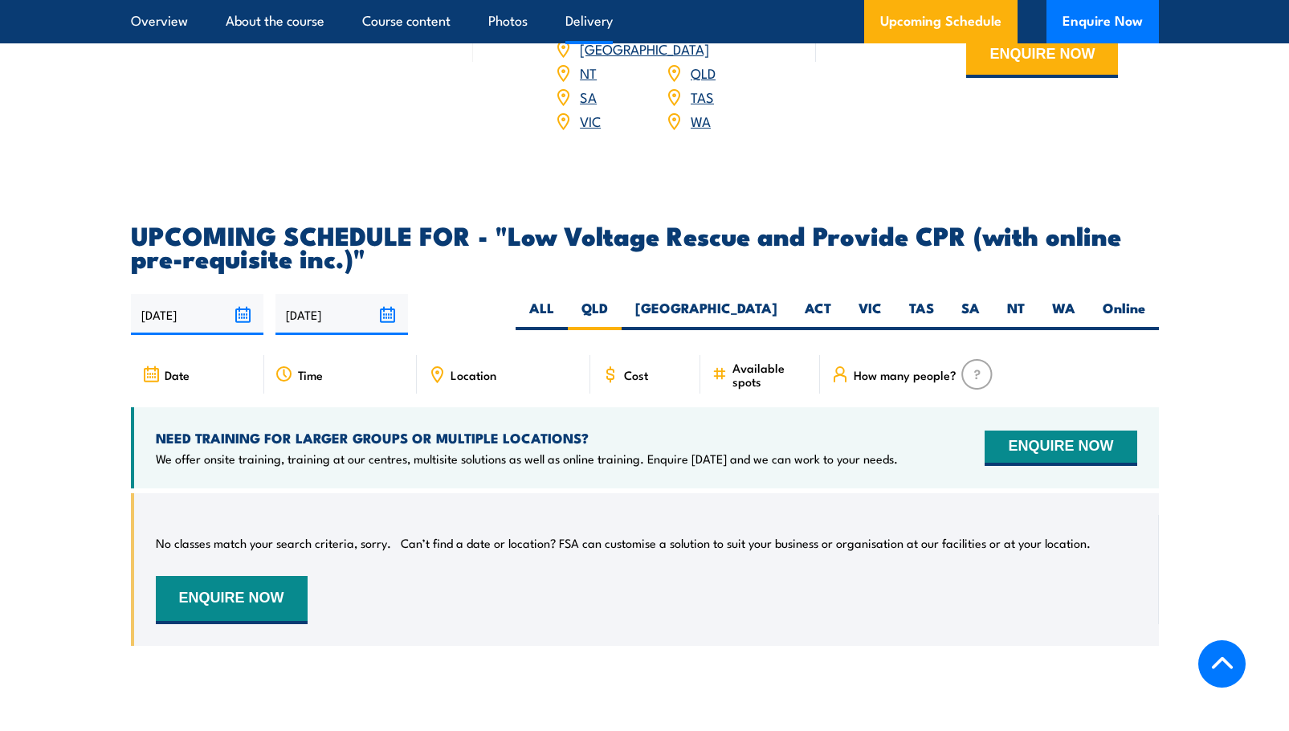
scroll to position [2169, 0]
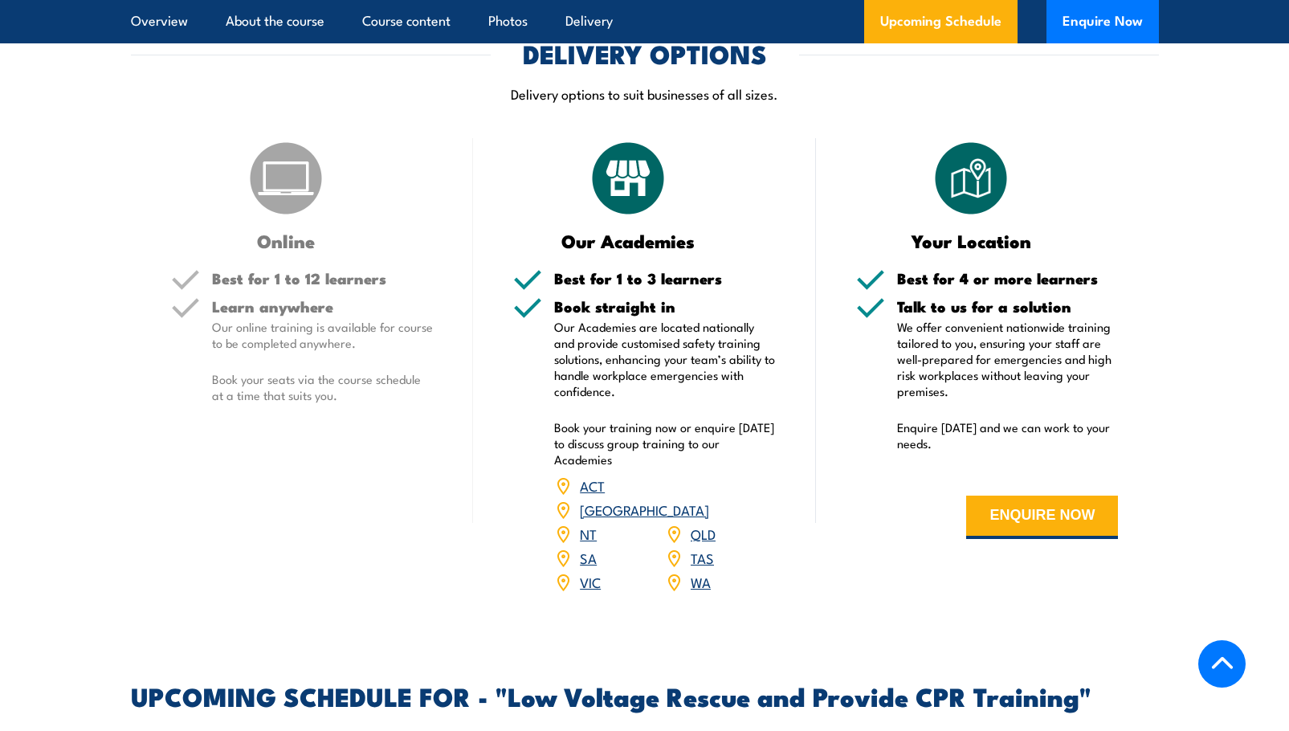
scroll to position [2141, 0]
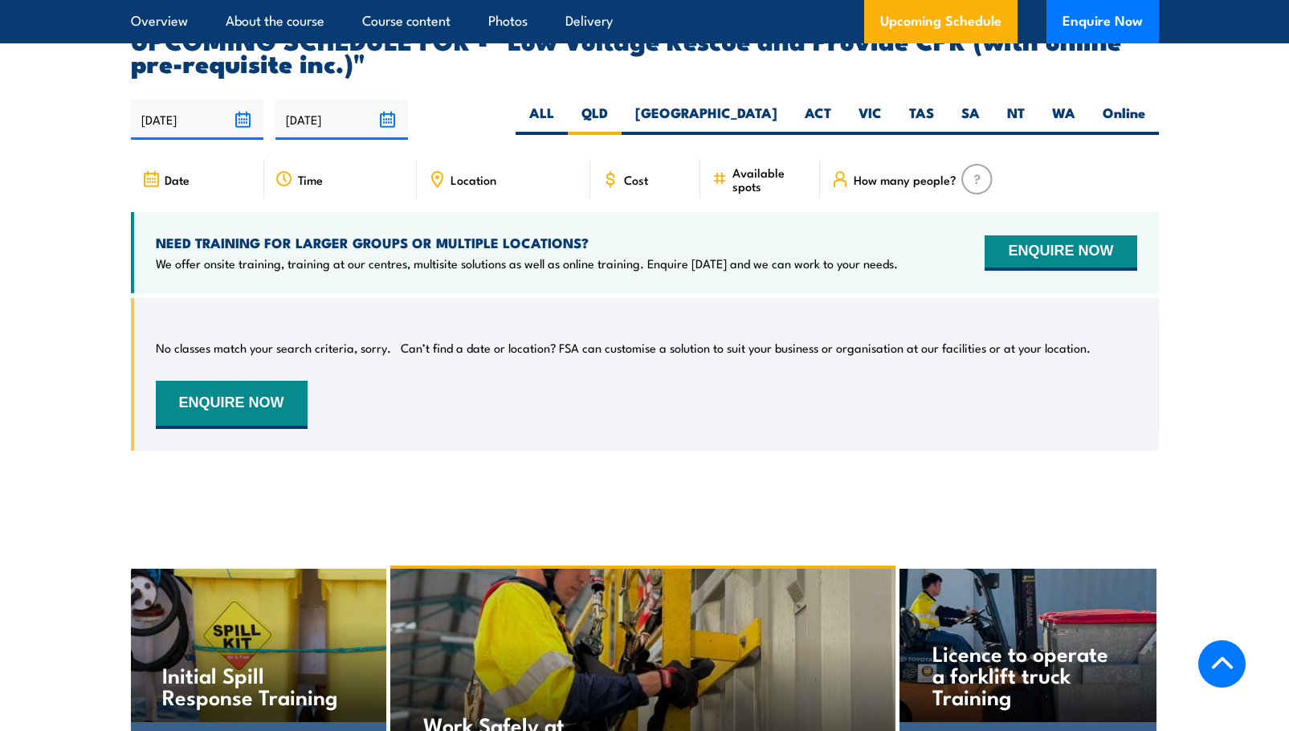
scroll to position [2347, 0]
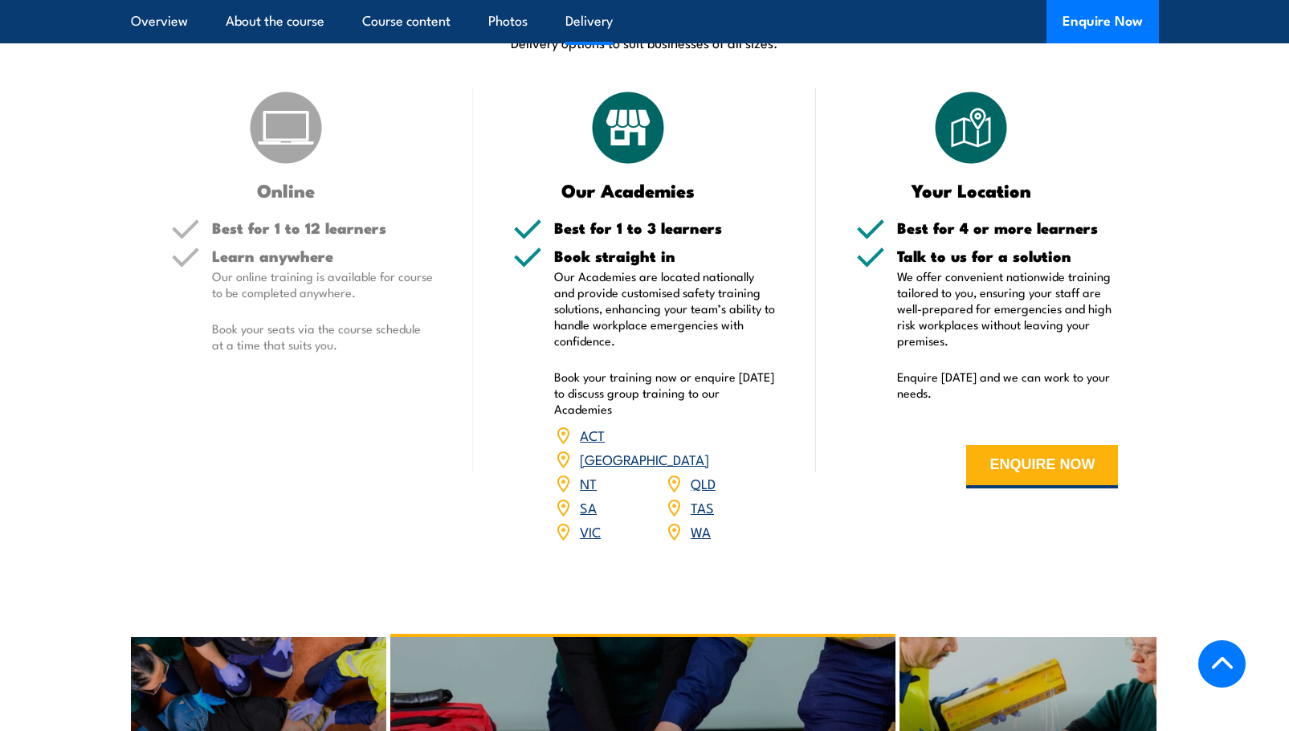
scroll to position [2008, 0]
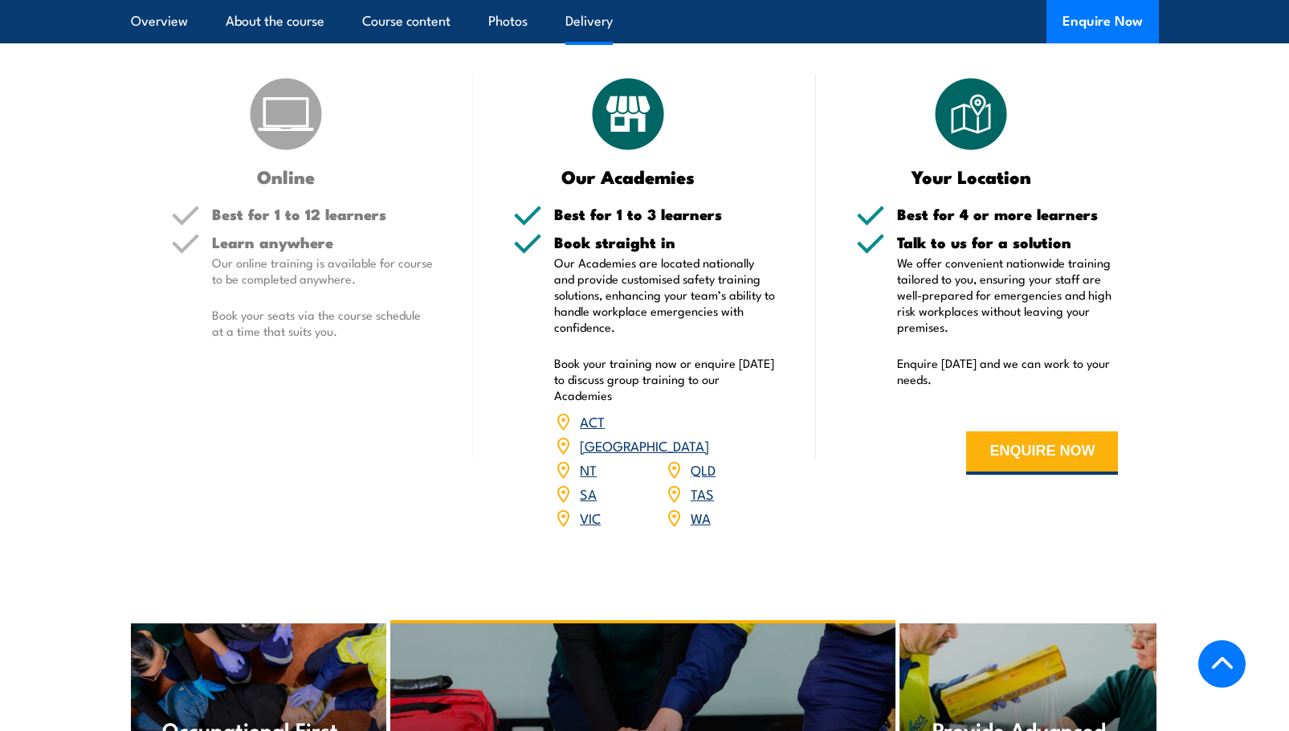
click at [706, 479] on link "QLD" at bounding box center [703, 469] width 25 height 19
